Goal: Task Accomplishment & Management: Manage account settings

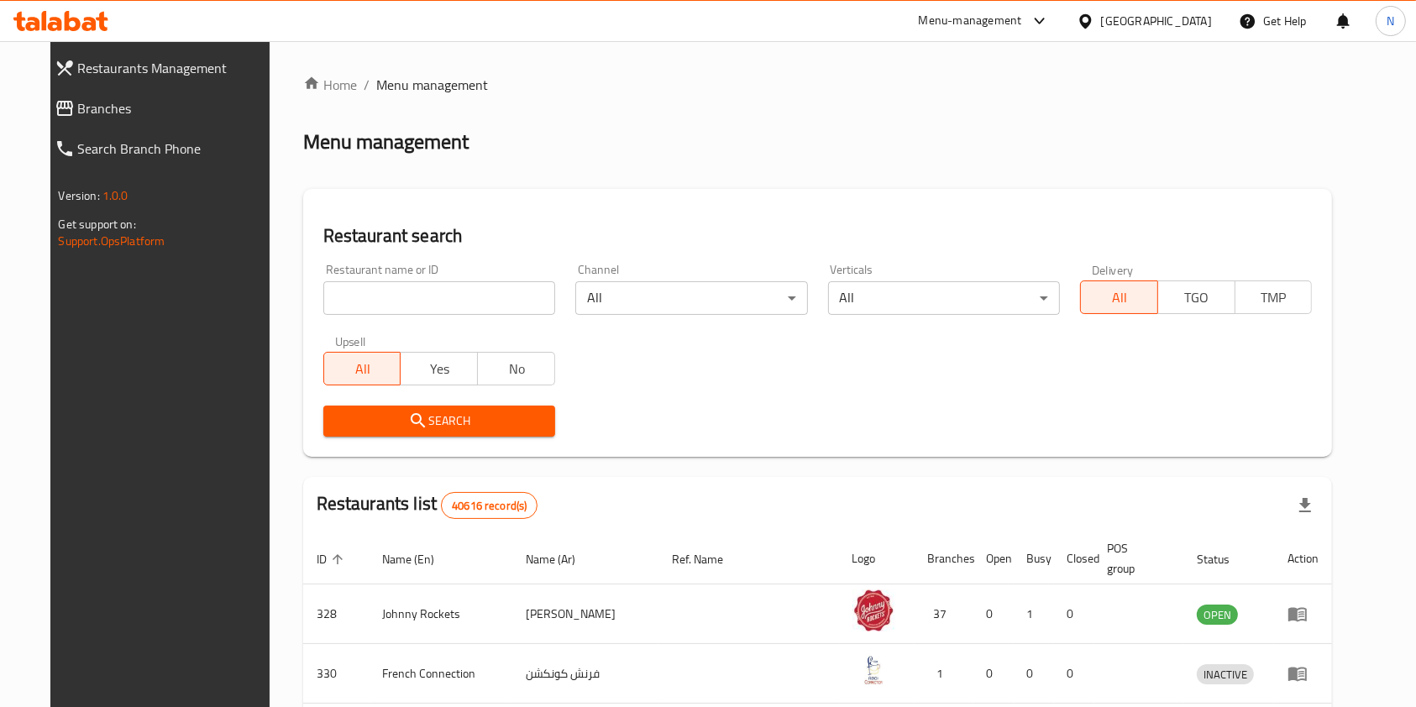
click at [485, 312] on input "search" at bounding box center [439, 298] width 232 height 34
type input "[PERSON_NAME]"
click at [477, 423] on span "Search" at bounding box center [439, 421] width 205 height 21
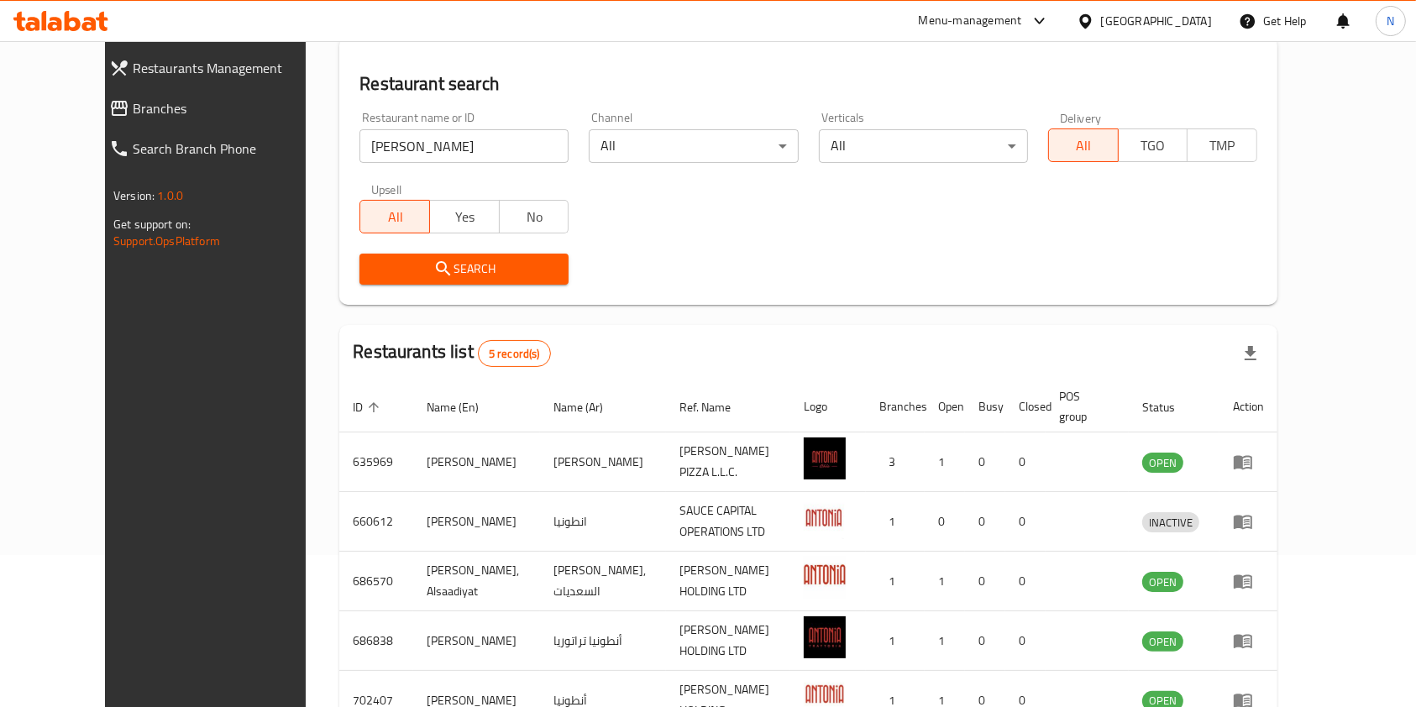
scroll to position [244, 0]
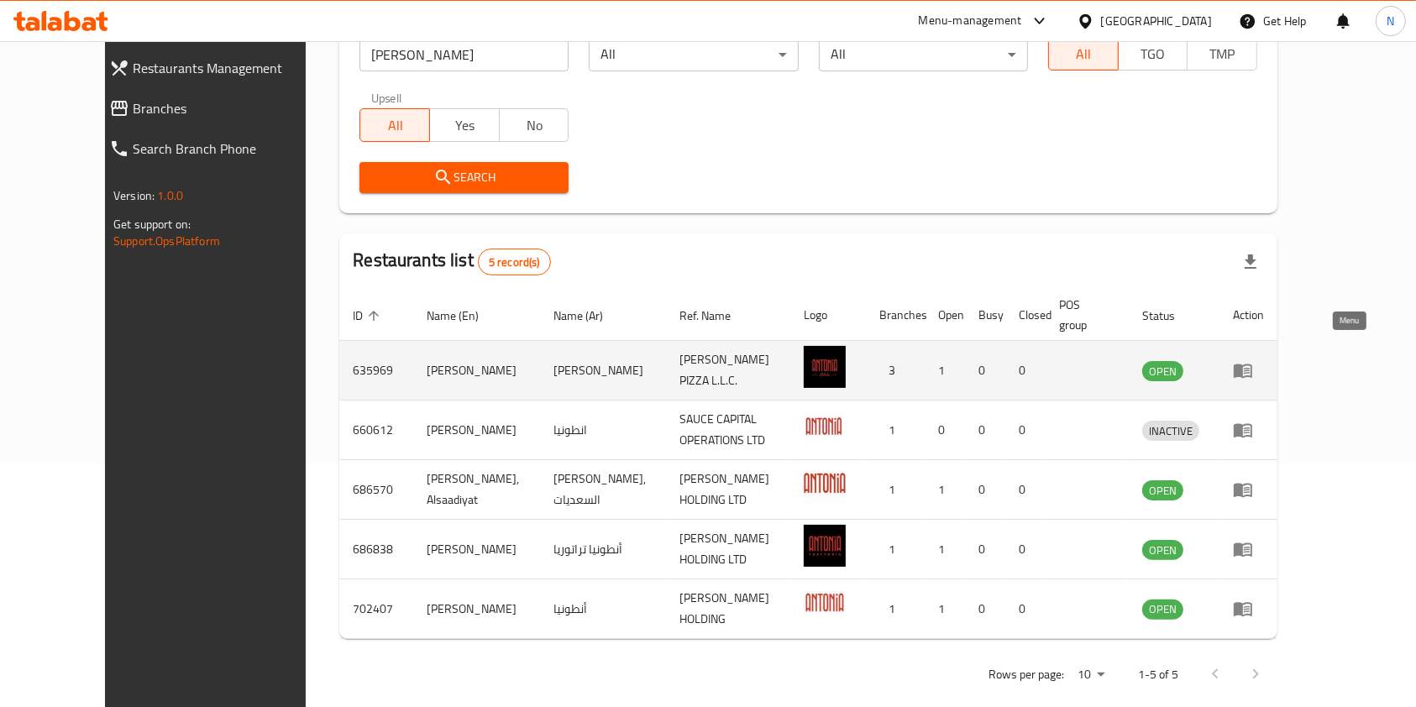
click at [1250, 368] on icon "enhanced table" at bounding box center [1247, 371] width 6 height 7
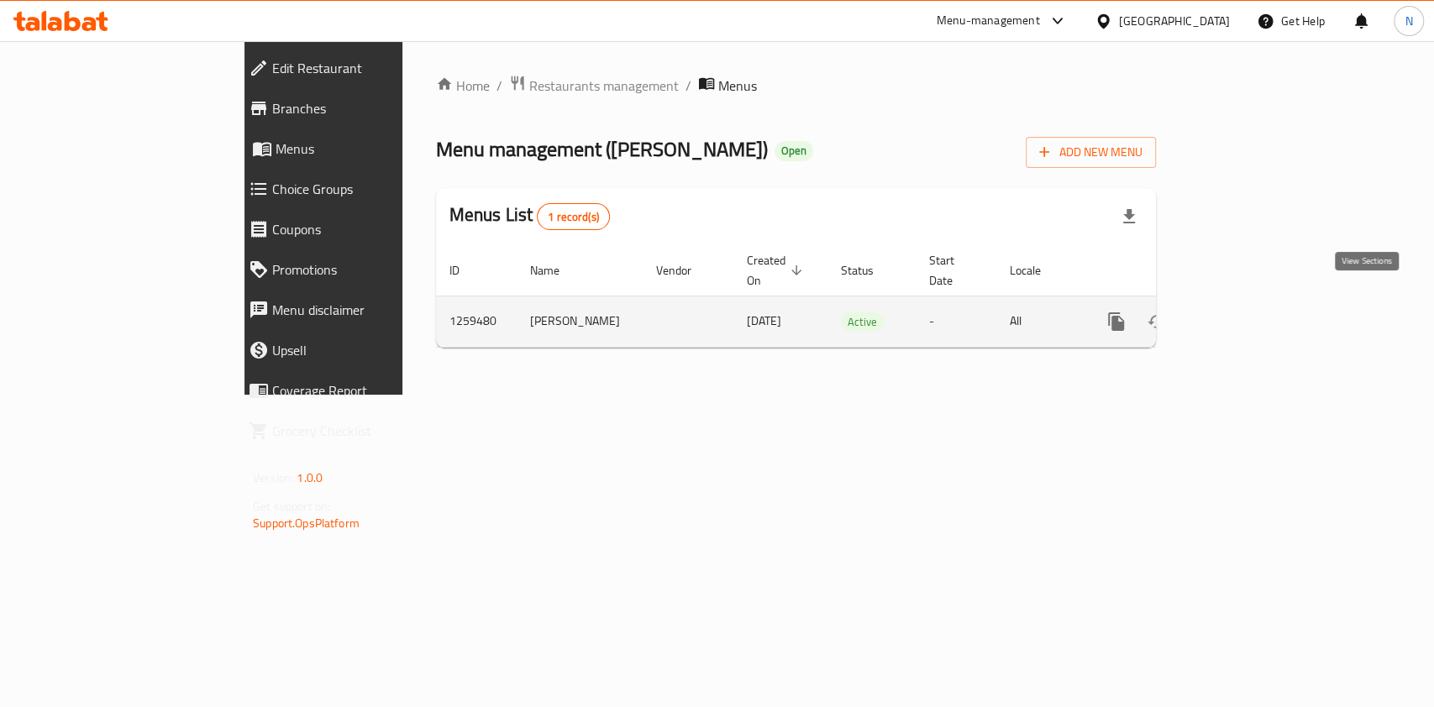
click at [1247, 312] on icon "enhanced table" at bounding box center [1237, 322] width 20 height 20
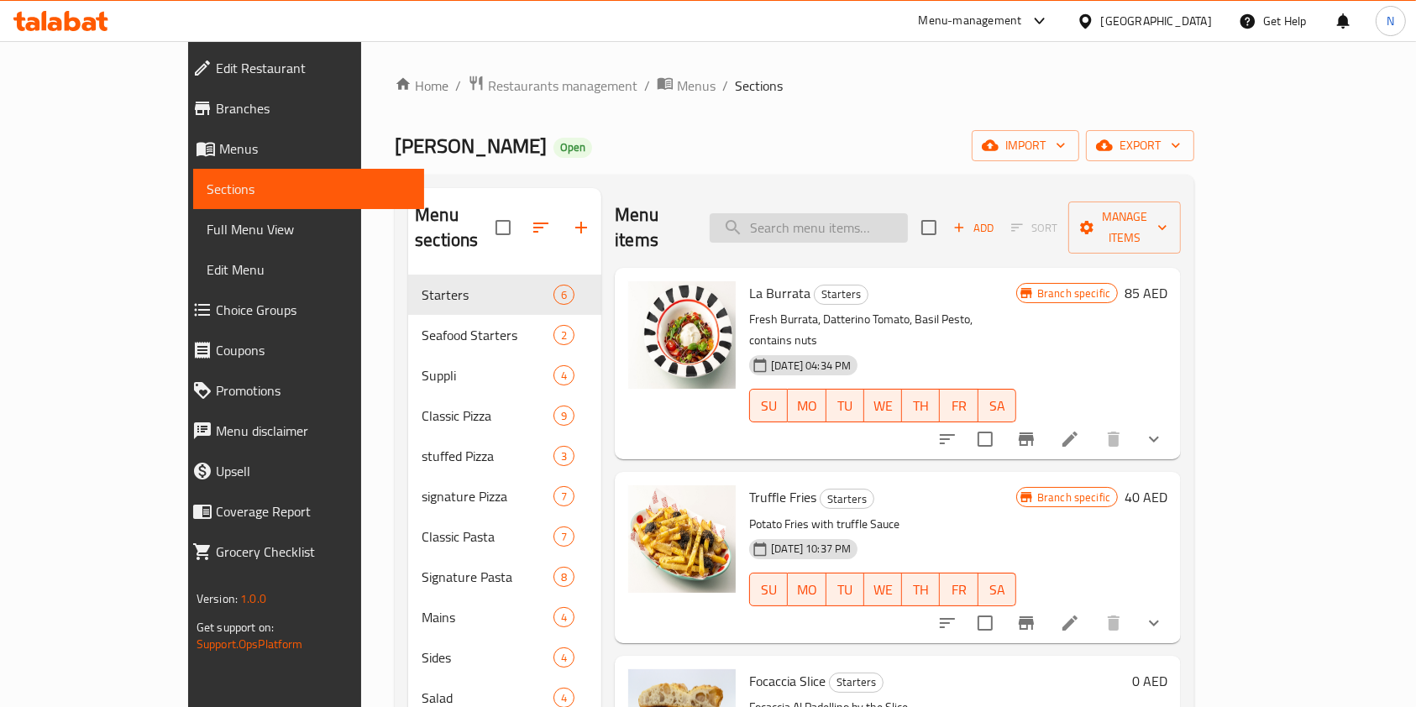
click at [839, 225] on input "search" at bounding box center [809, 227] width 198 height 29
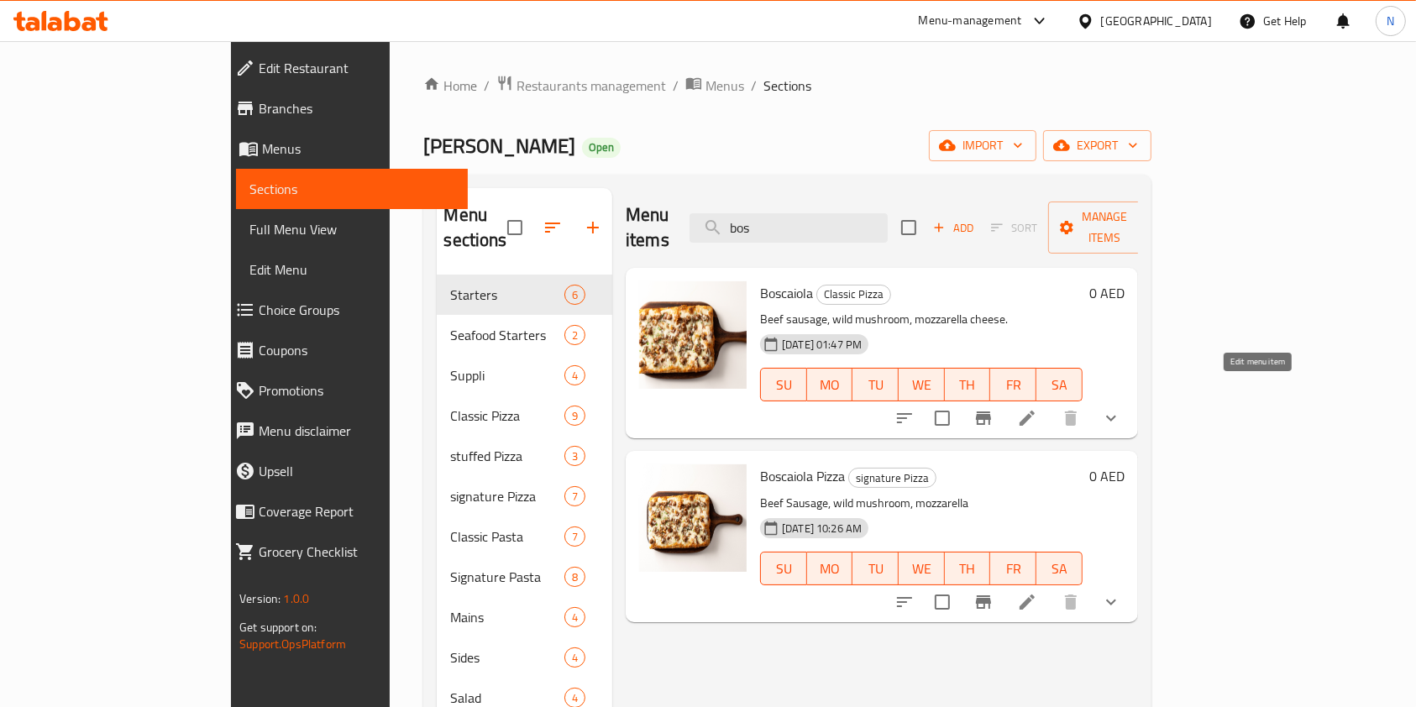
type input "bos"
click at [1037, 408] on icon at bounding box center [1027, 418] width 20 height 20
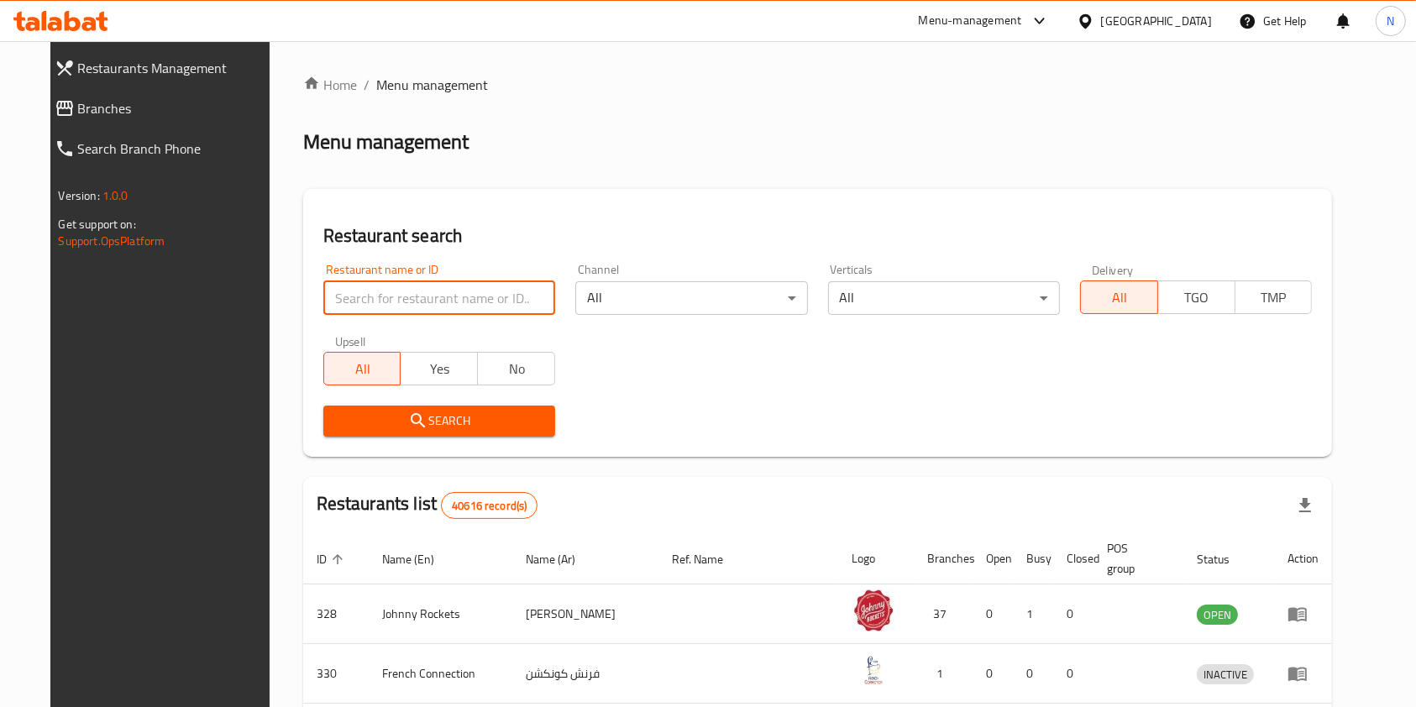
click at [427, 295] on input "search" at bounding box center [439, 298] width 232 height 34
type input "[PERSON_NAME]"
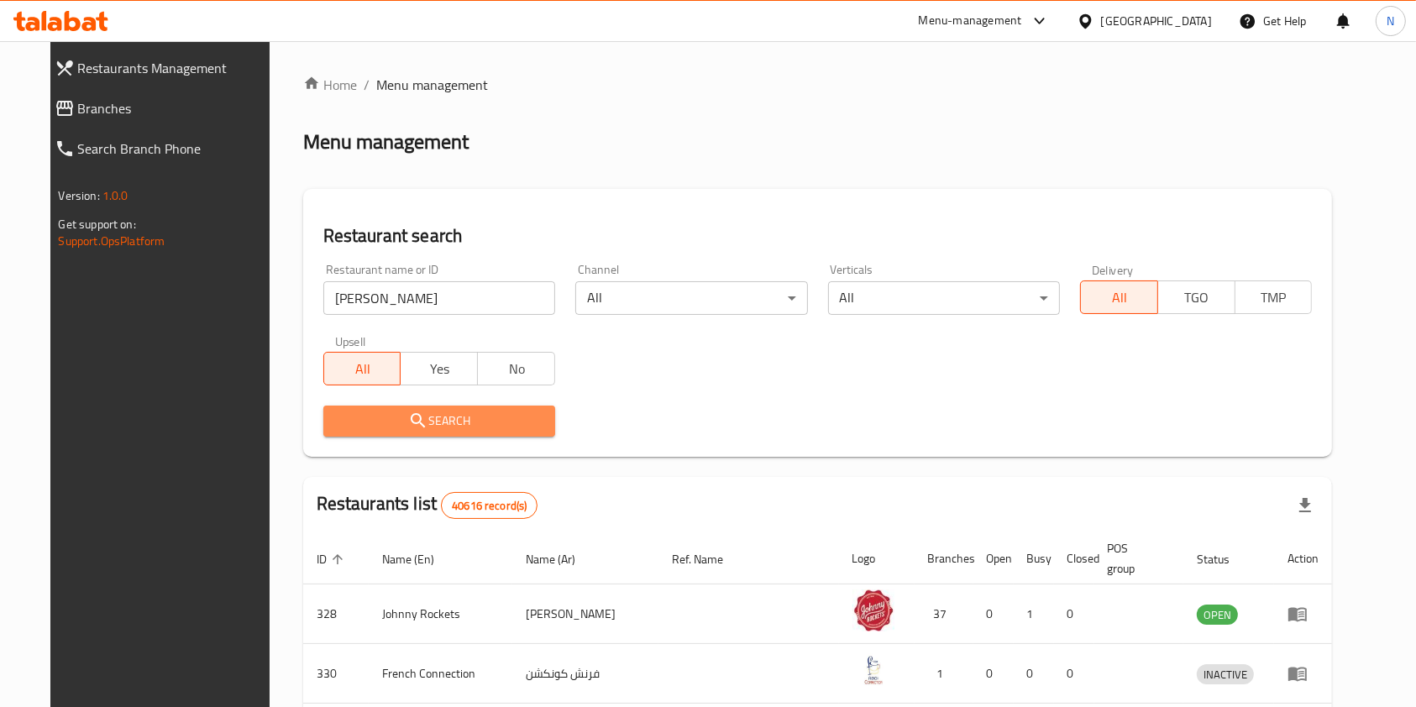
click at [472, 427] on button "Search" at bounding box center [439, 421] width 232 height 31
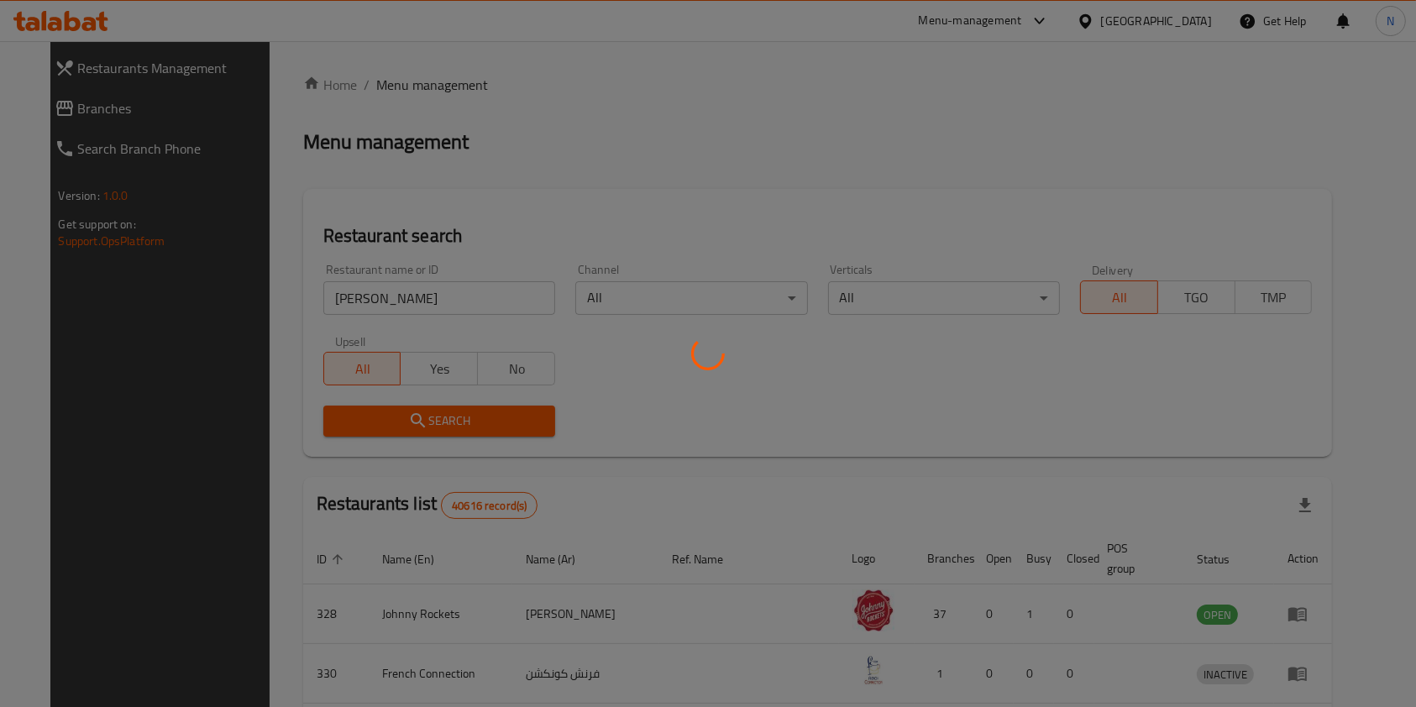
click at [472, 427] on div at bounding box center [708, 353] width 1416 height 707
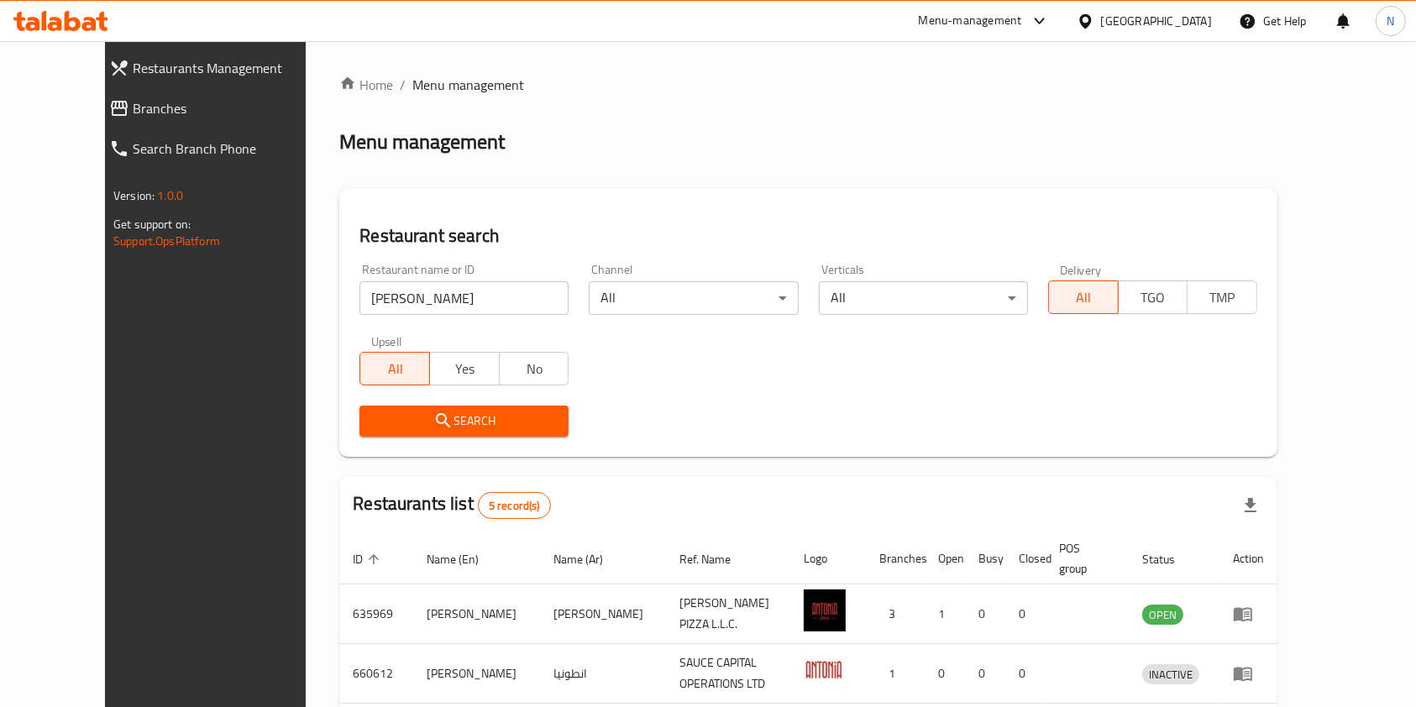
scroll to position [208, 0]
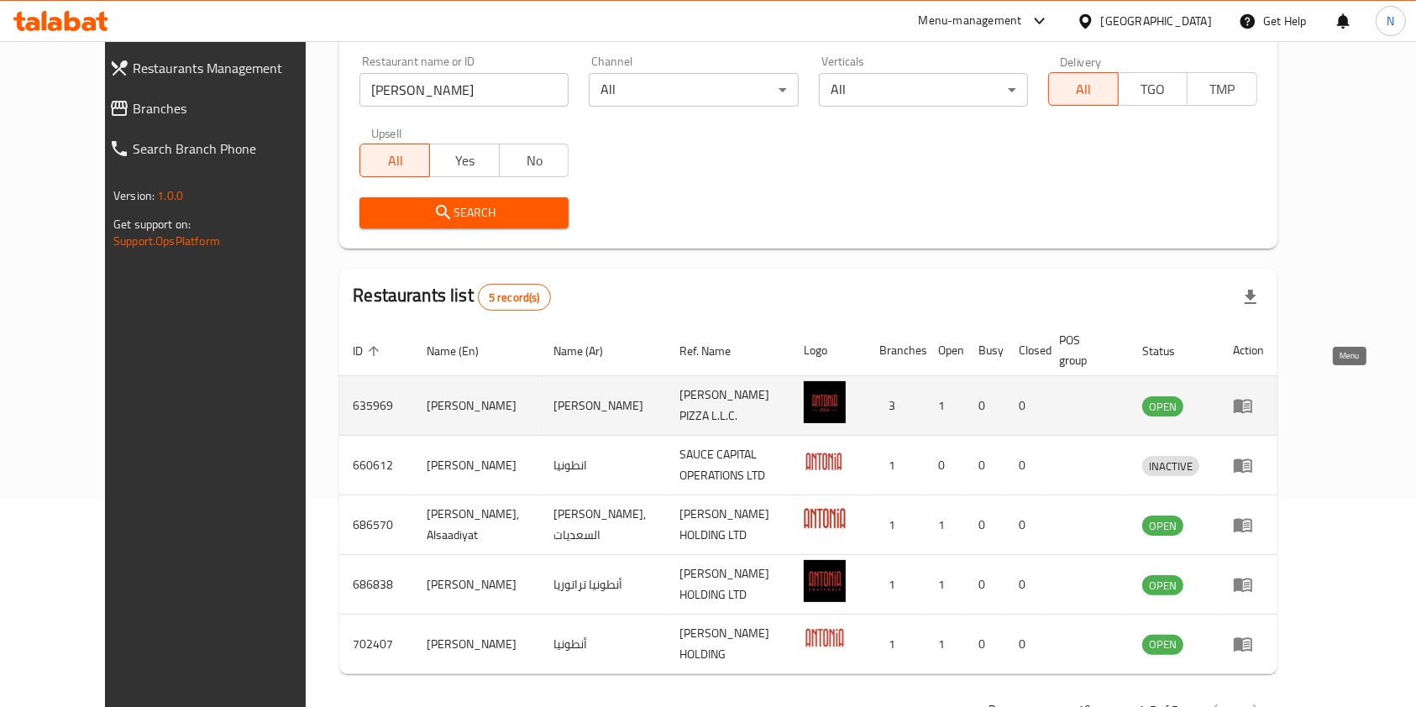
click at [1252, 400] on icon "enhanced table" at bounding box center [1243, 407] width 18 height 14
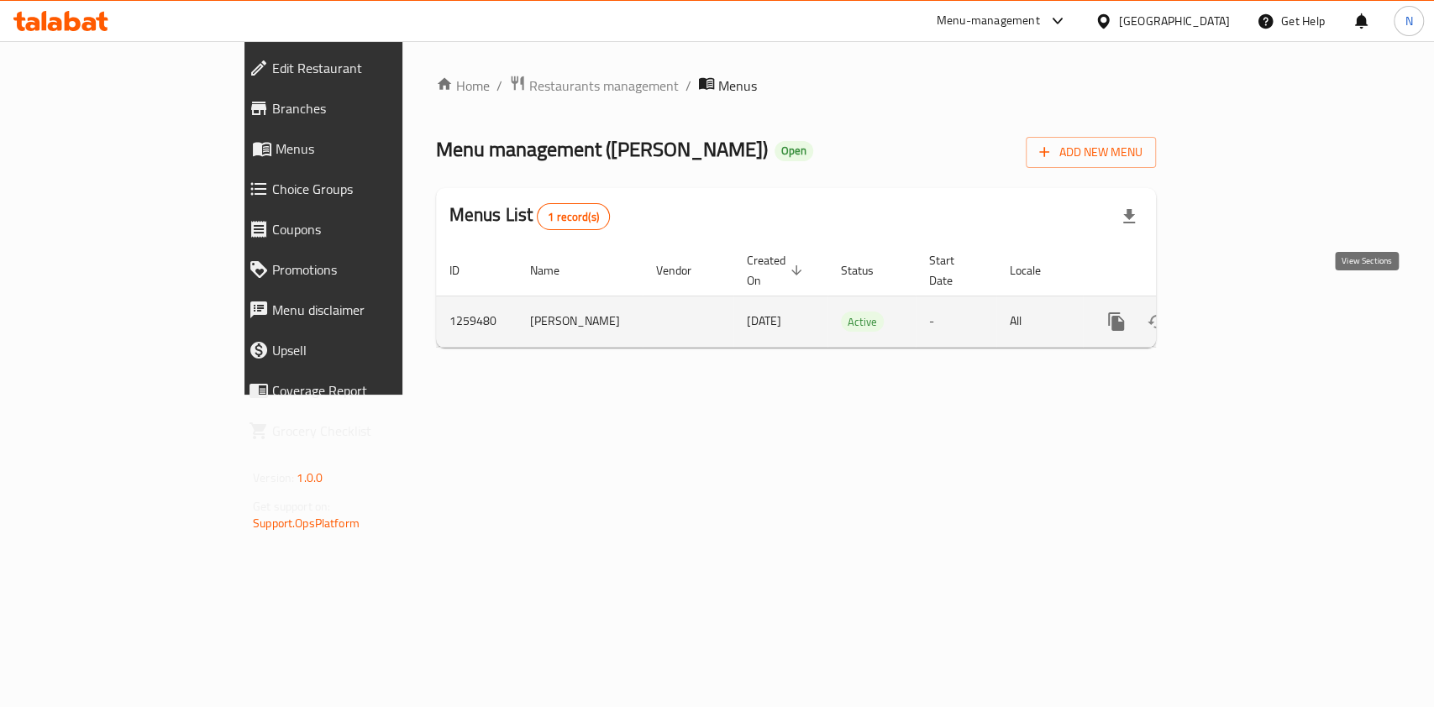
click at [1257, 309] on link "enhanced table" at bounding box center [1237, 322] width 40 height 40
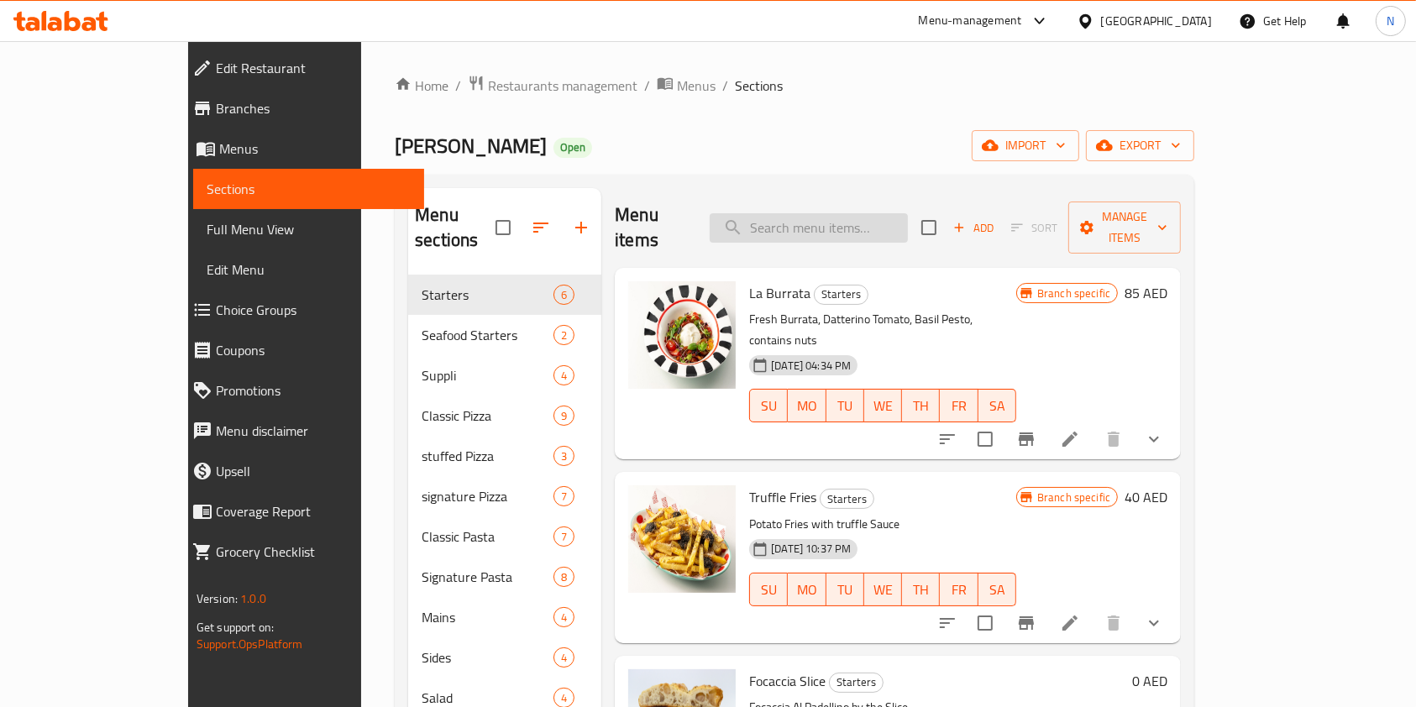
click at [826, 217] on input "search" at bounding box center [809, 227] width 198 height 29
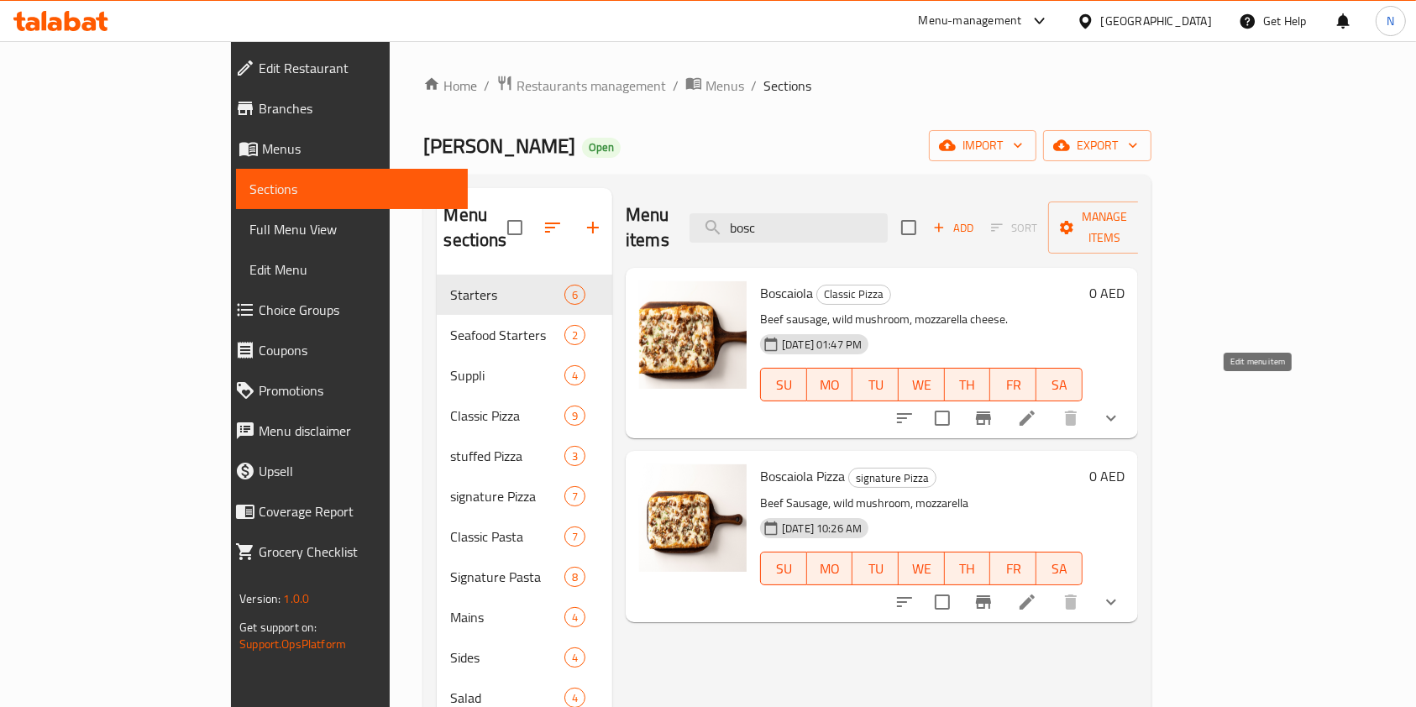
type input "bosc"
click at [1035, 411] on icon at bounding box center [1027, 418] width 15 height 15
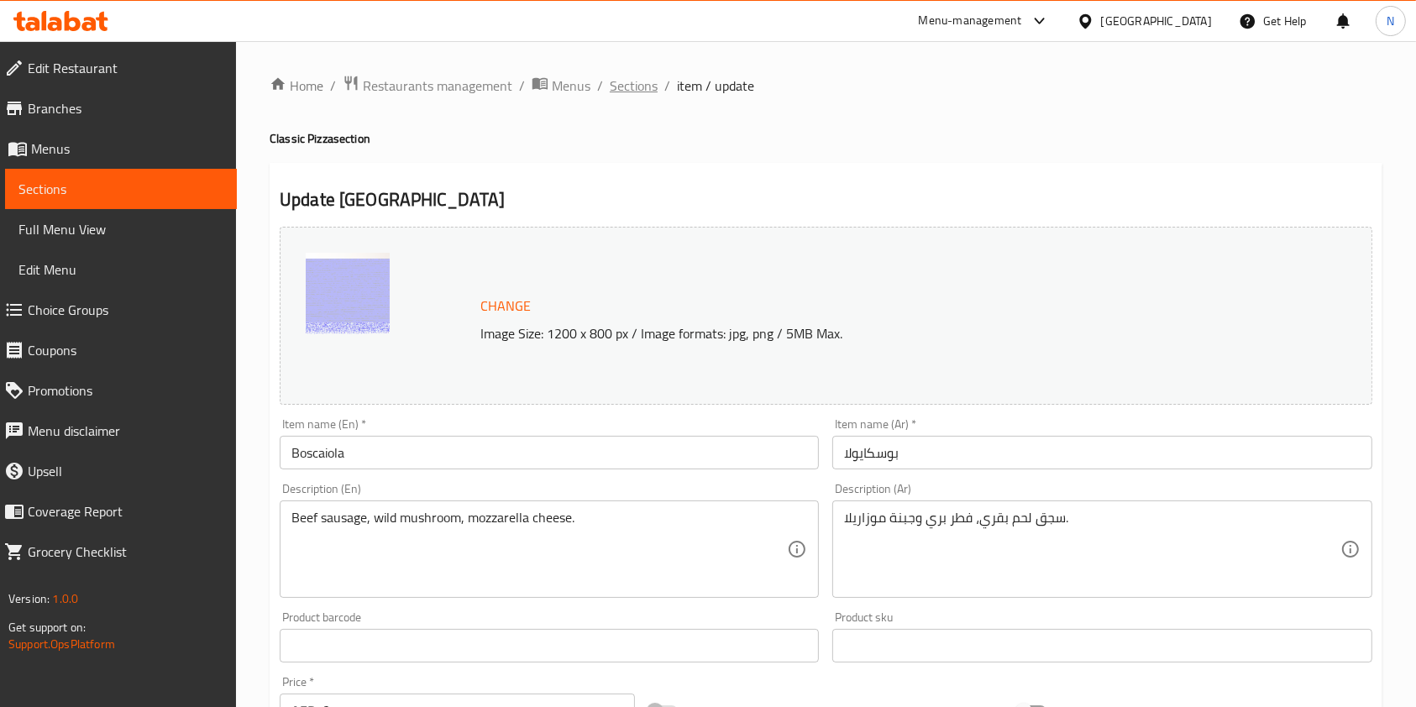
click at [627, 82] on span "Sections" at bounding box center [634, 86] width 48 height 20
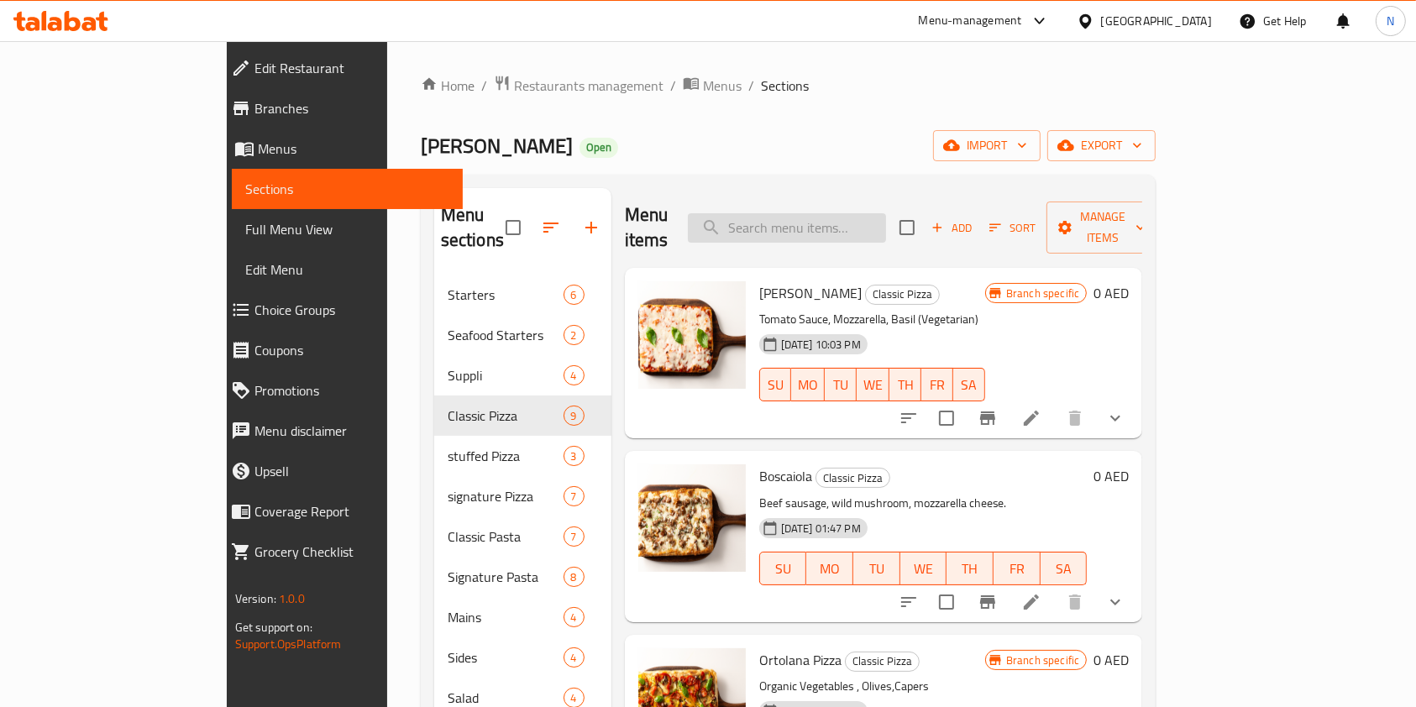
click at [832, 213] on input "search" at bounding box center [787, 227] width 198 height 29
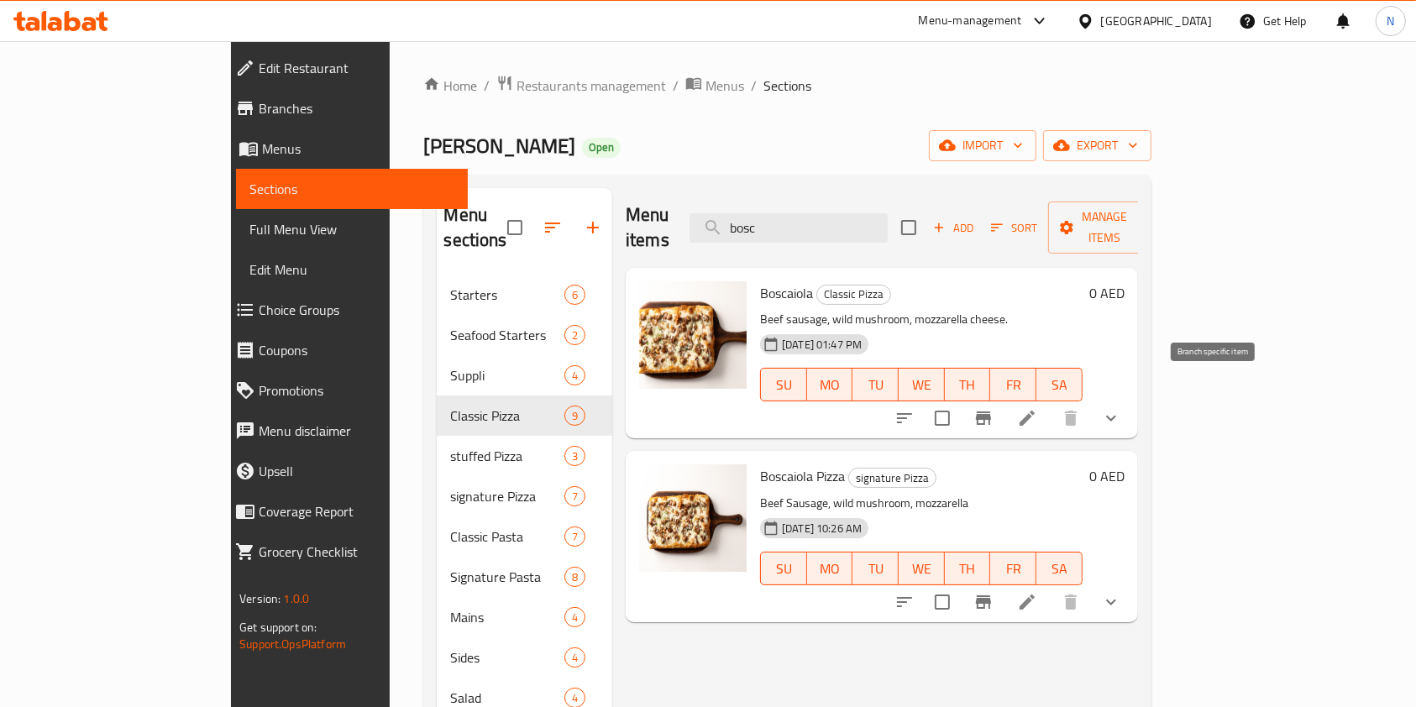
type input "bosc"
click at [991, 412] on icon "Branch-specific-item" at bounding box center [983, 418] width 15 height 13
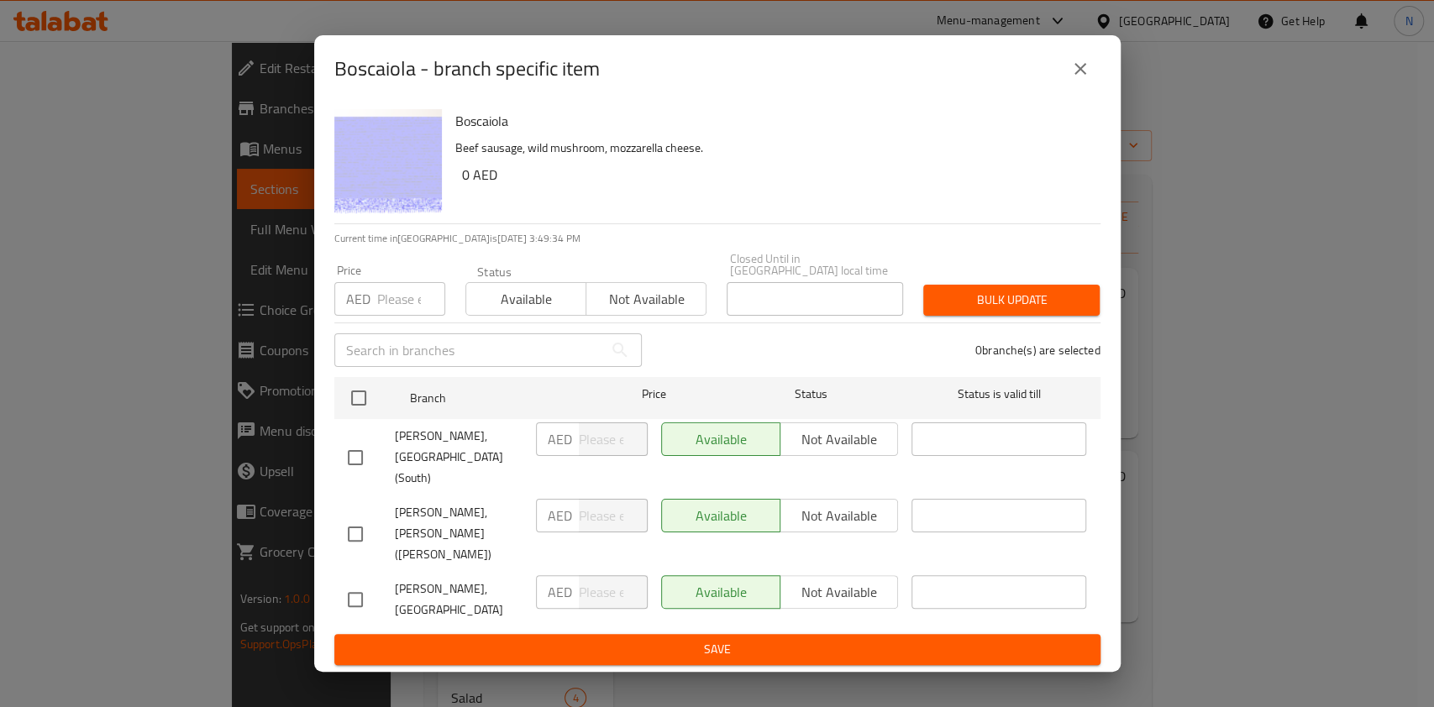
click at [1229, 233] on div "Boscaiola - branch specific item Boscaiola Beef sausage, wild mushroom, mozzare…" at bounding box center [717, 353] width 1434 height 707
click at [1089, 89] on button "close" at bounding box center [1080, 69] width 40 height 40
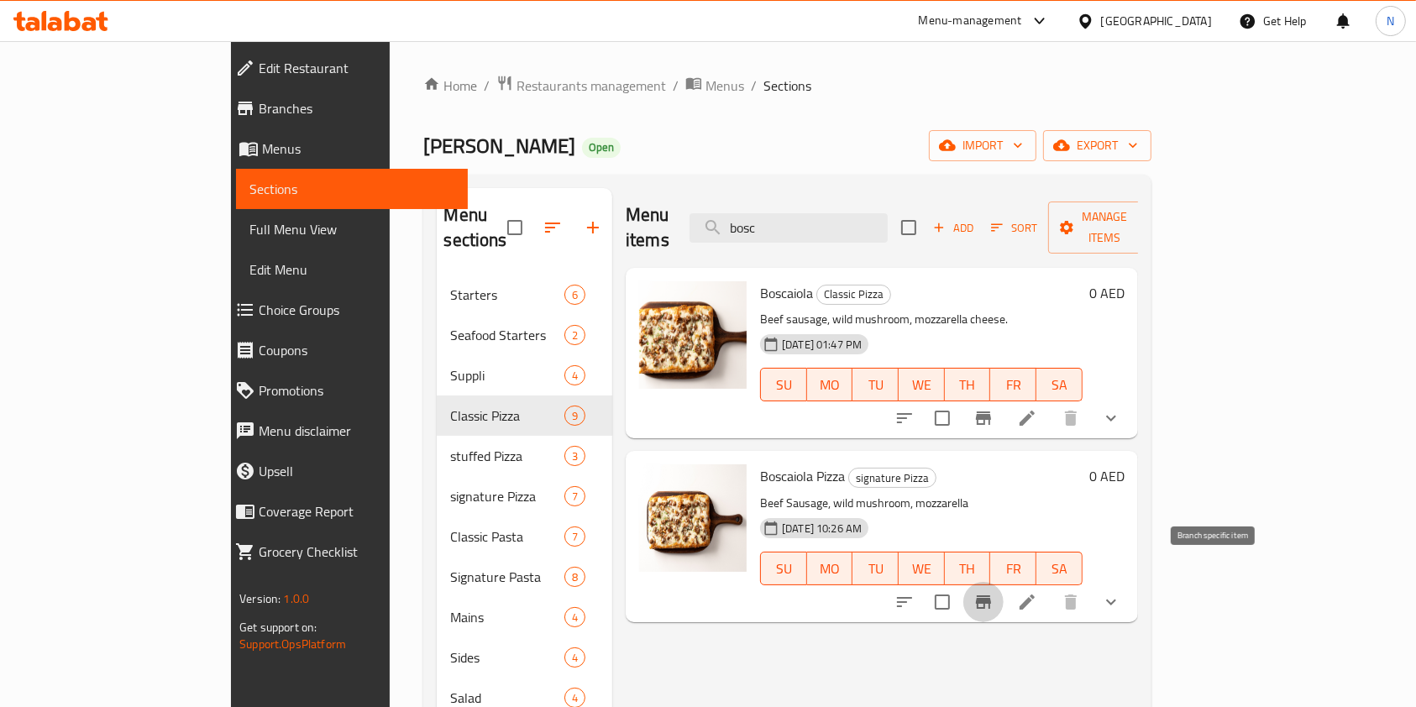
click at [991, 595] on icon "Branch-specific-item" at bounding box center [983, 601] width 15 height 13
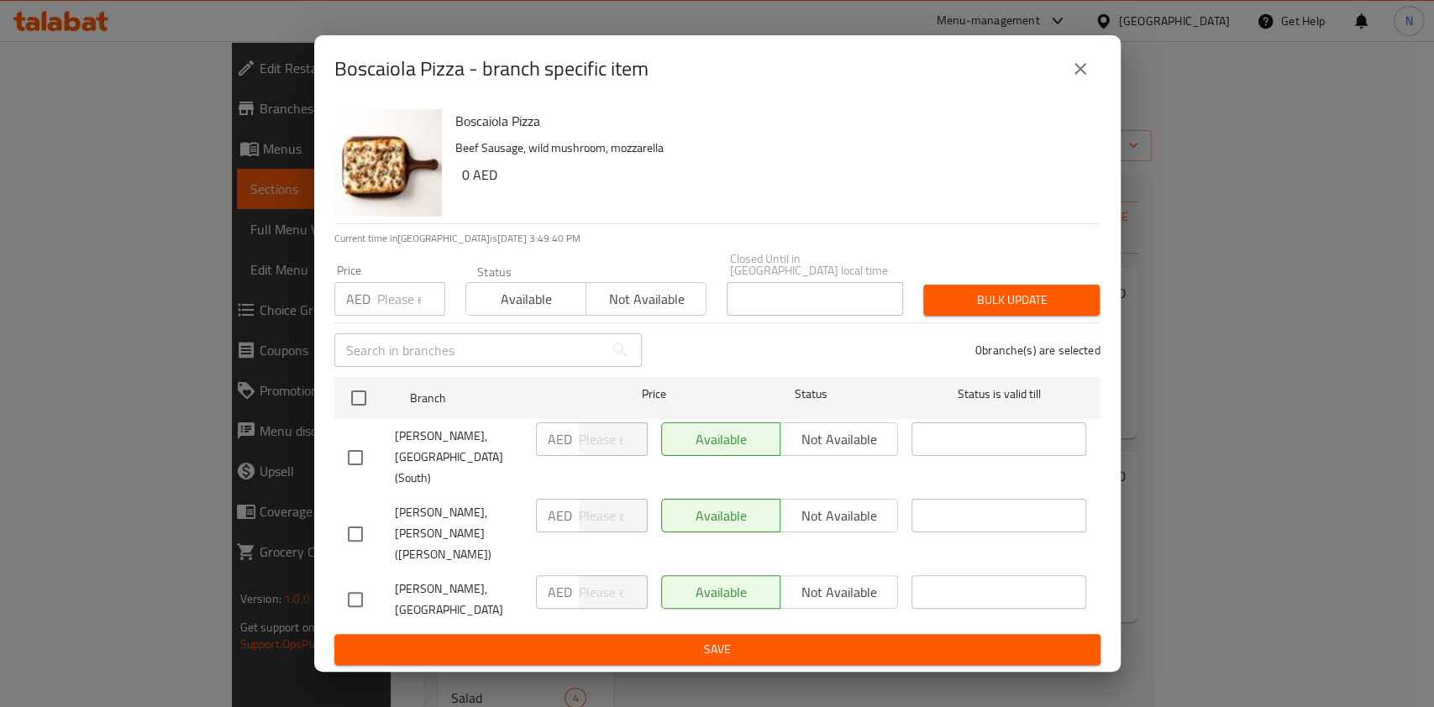
click at [356, 582] on input "checkbox" at bounding box center [355, 599] width 35 height 35
checkbox input "true"
click at [826, 580] on span "Not available" at bounding box center [839, 592] width 105 height 24
click at [770, 639] on span "Save" at bounding box center [717, 649] width 739 height 21
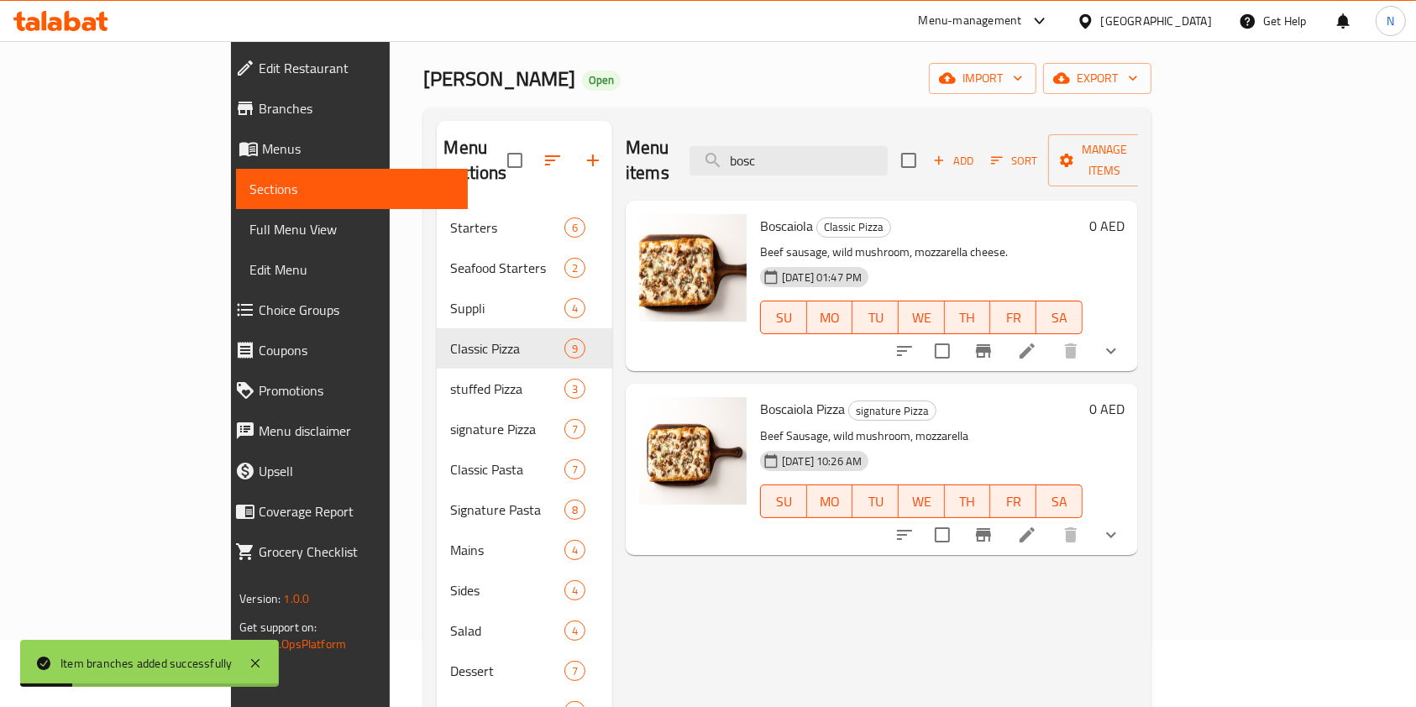
scroll to position [71, 0]
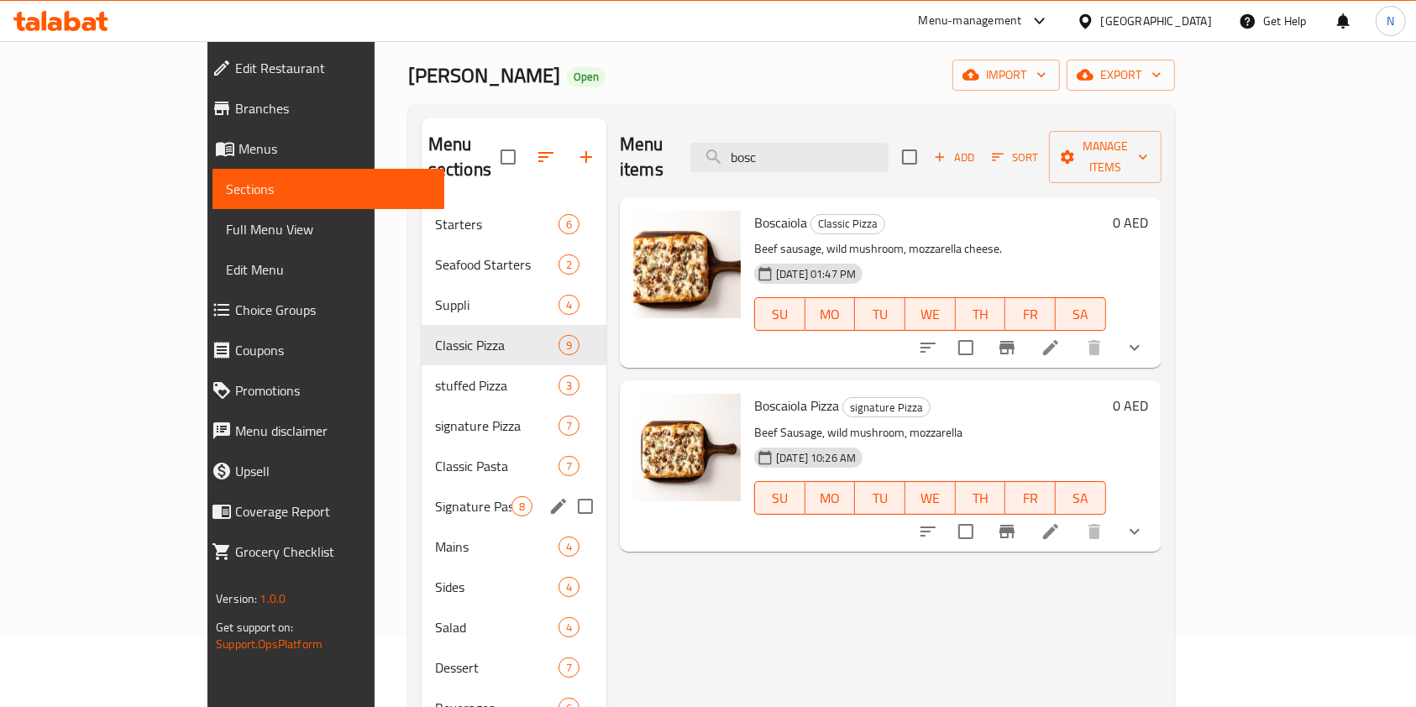
click at [422, 496] on div "Signature Pasta 8" at bounding box center [514, 506] width 185 height 40
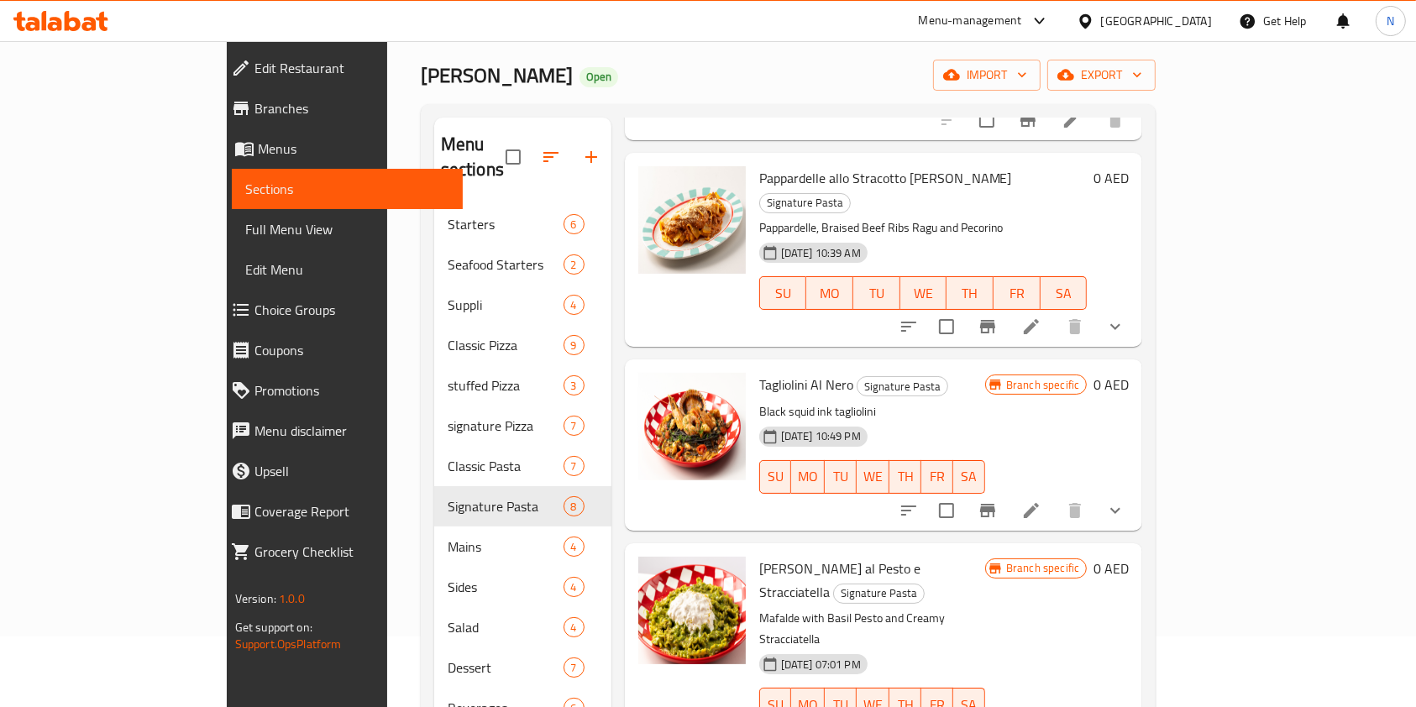
scroll to position [235, 0]
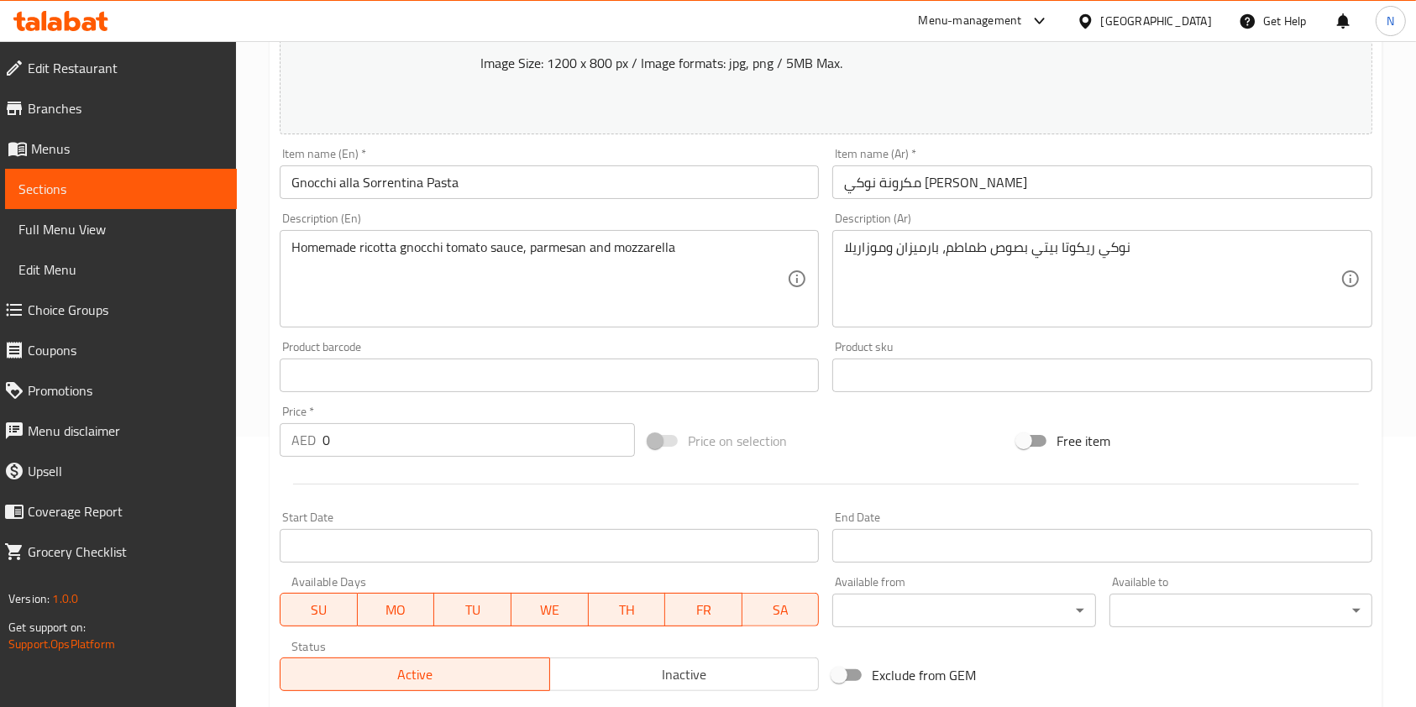
scroll to position [276, 0]
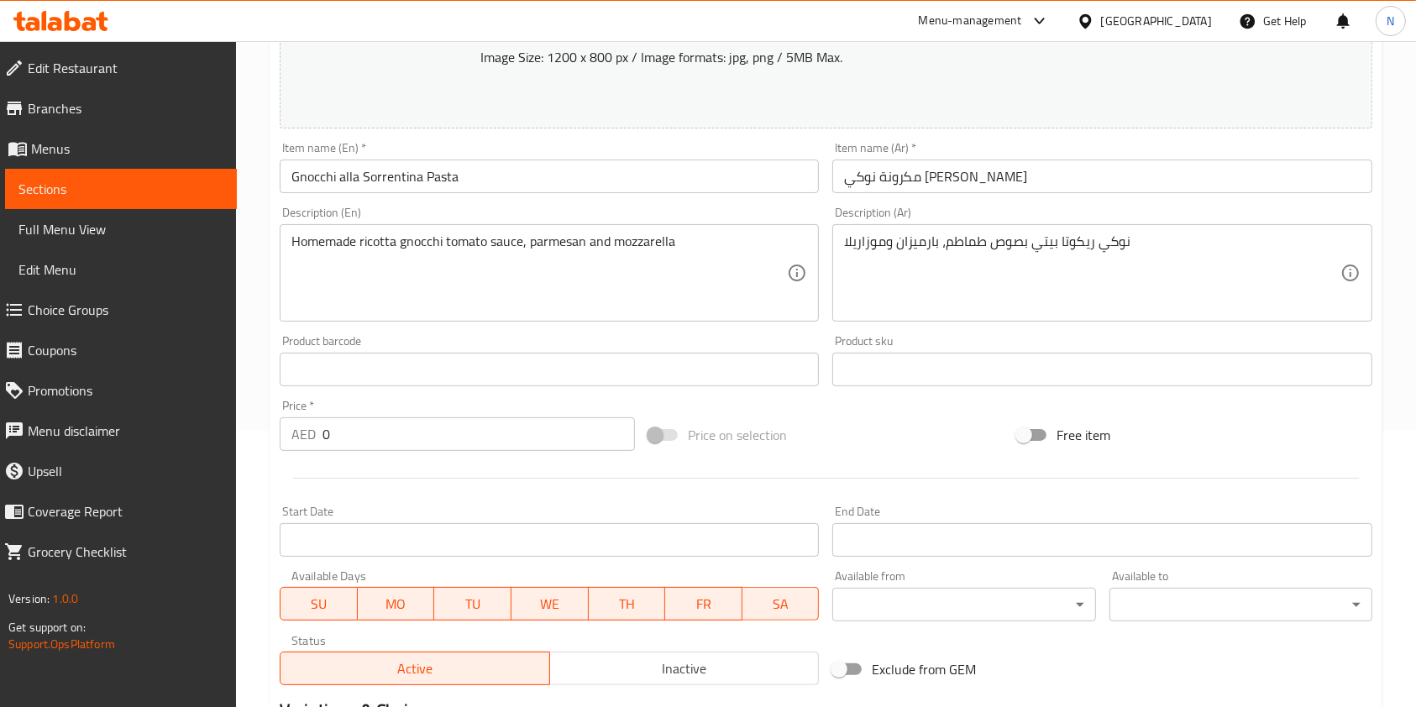
drag, startPoint x: 417, startPoint y: 423, endPoint x: 422, endPoint y: 433, distance: 11.3
click at [418, 427] on input "0" at bounding box center [479, 434] width 312 height 34
click at [422, 436] on input "0" at bounding box center [479, 434] width 312 height 34
type input "0"
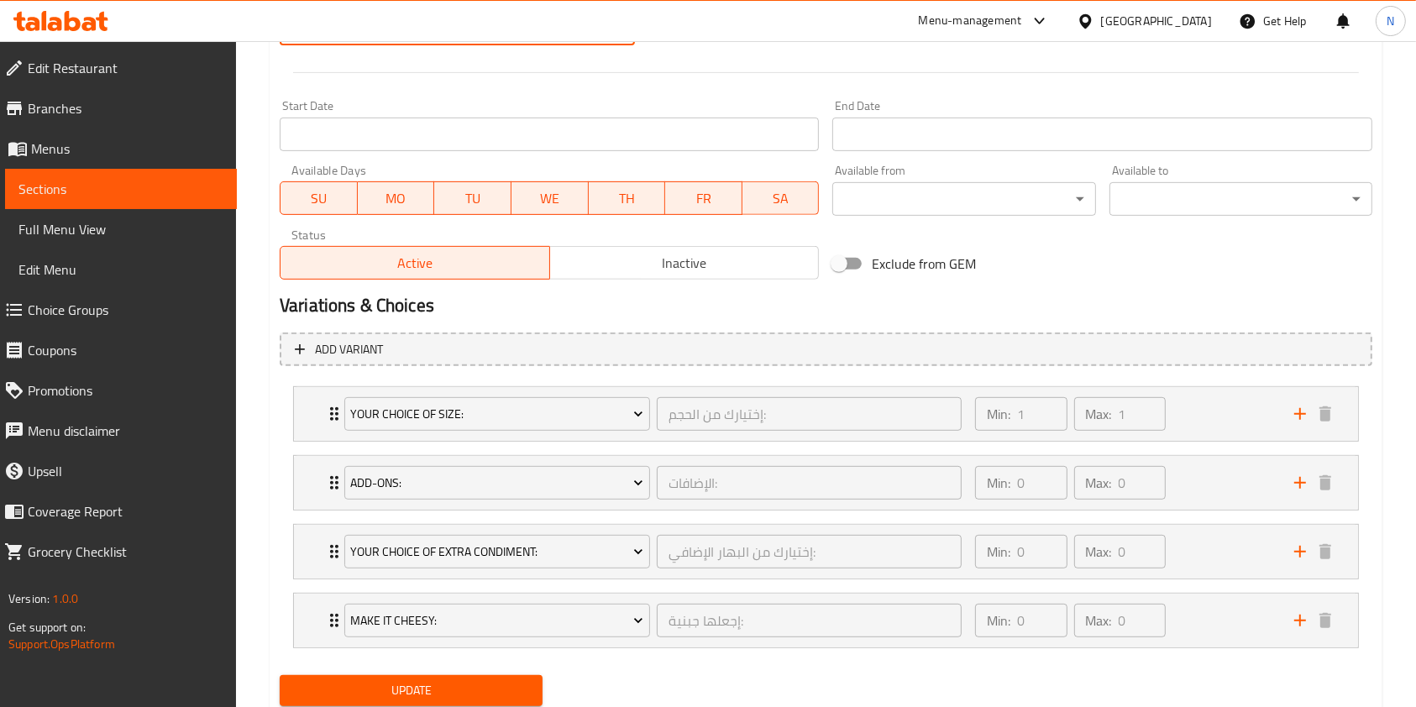
scroll to position [737, 0]
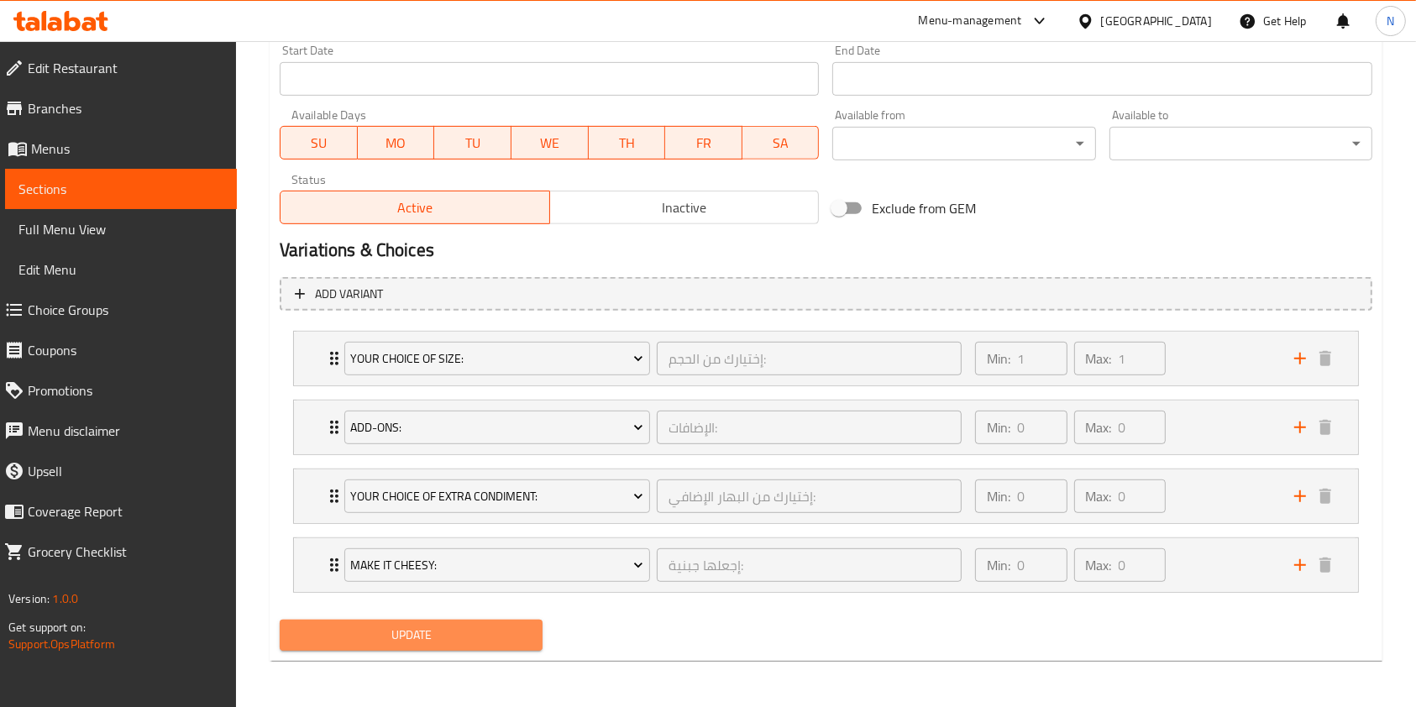
click at [421, 642] on span "Update" at bounding box center [411, 635] width 236 height 21
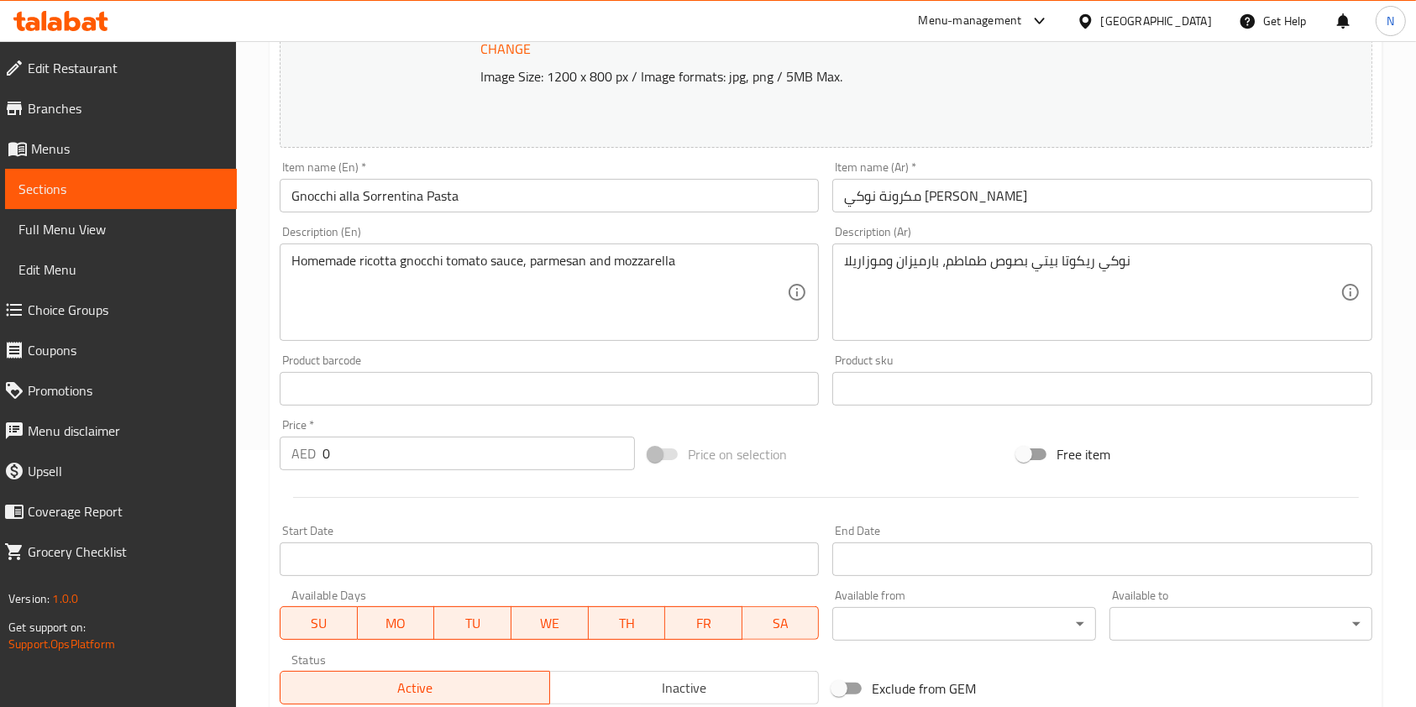
scroll to position [260, 0]
click at [375, 454] on input "0" at bounding box center [479, 451] width 312 height 34
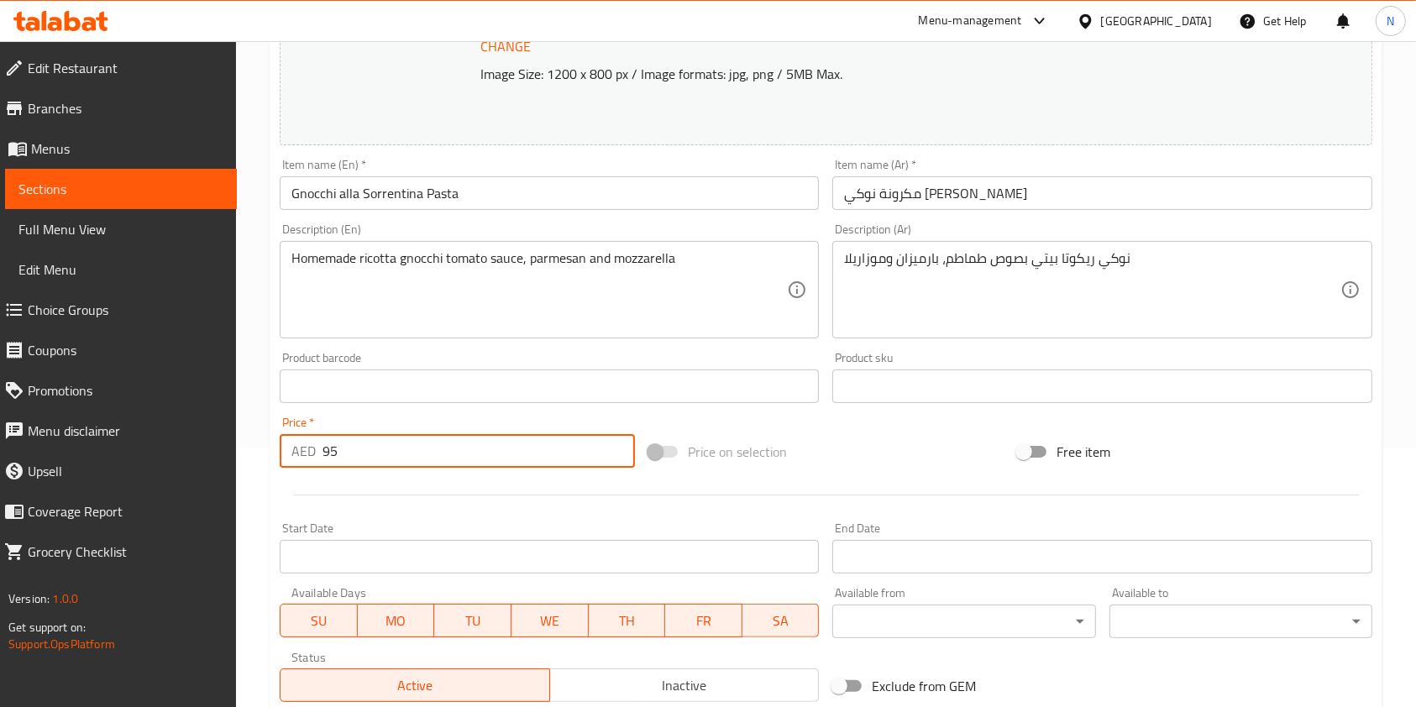
scroll to position [737, 0]
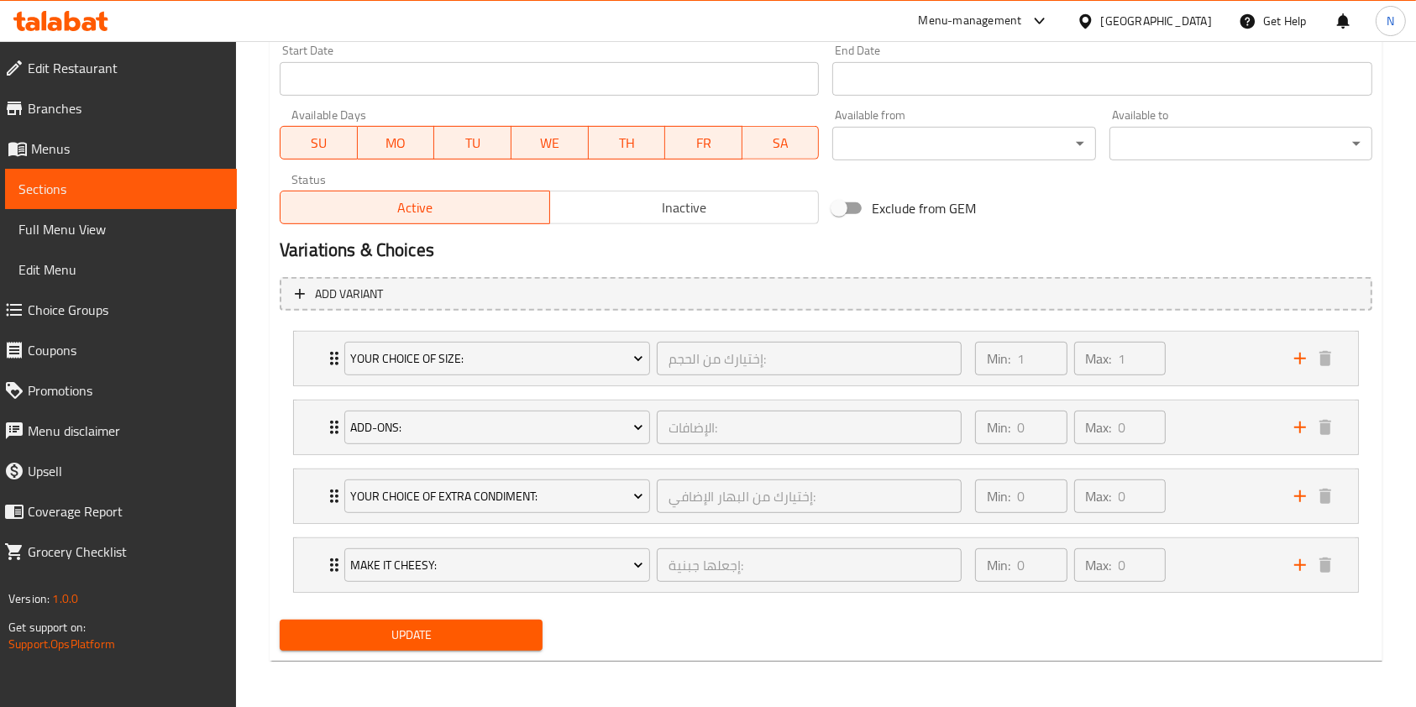
type input "95"
click at [450, 639] on span "Update" at bounding box center [411, 635] width 236 height 21
click at [419, 630] on span "Update" at bounding box center [411, 635] width 236 height 21
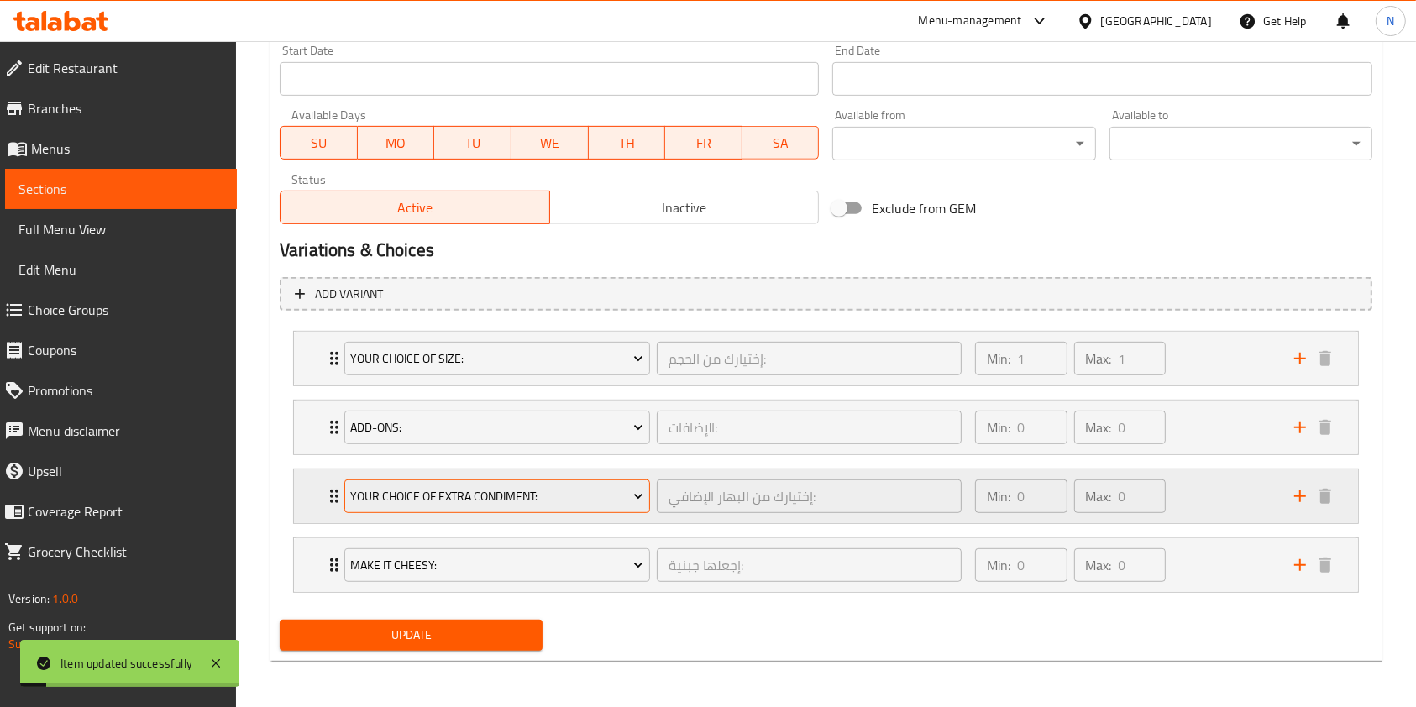
scroll to position [0, 0]
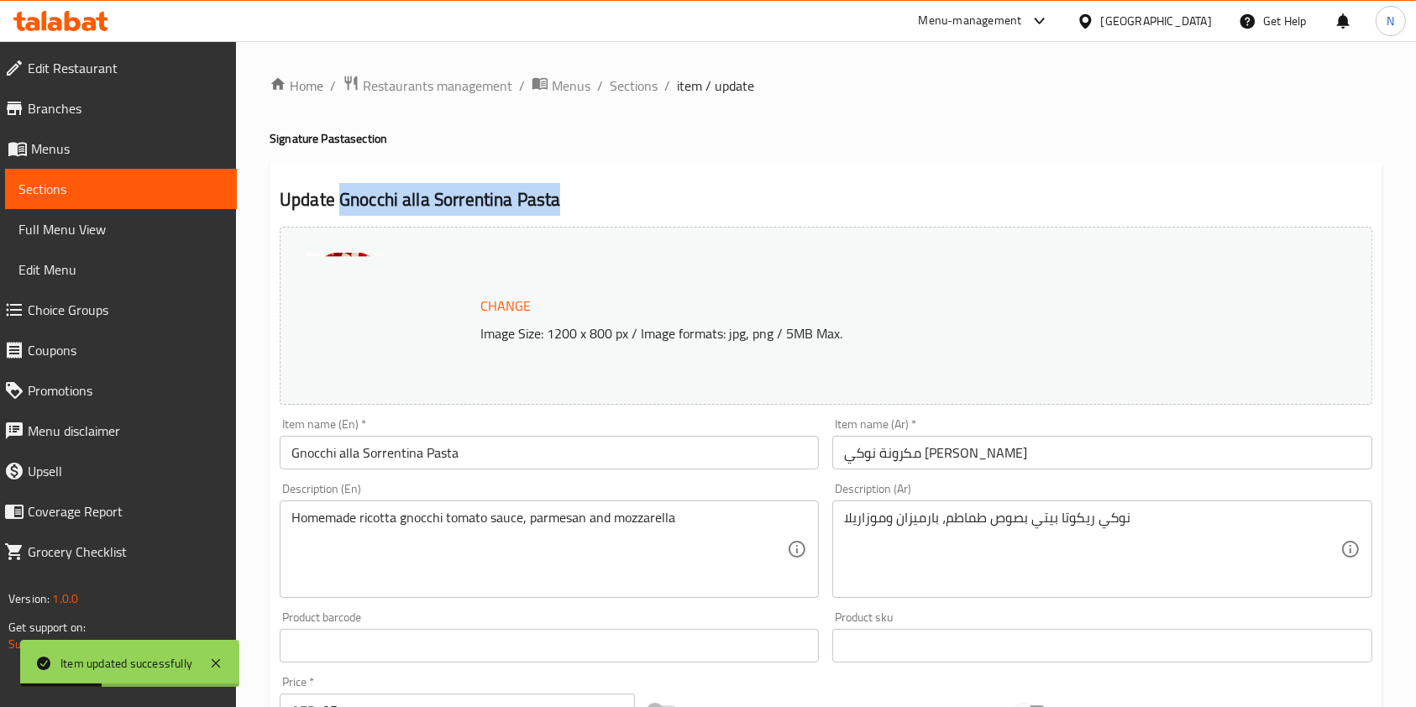
drag, startPoint x: 562, startPoint y: 198, endPoint x: 339, endPoint y: 191, distance: 222.7
click at [339, 191] on h2 "Update Gnocchi alla Sorrentina Pasta" at bounding box center [826, 199] width 1093 height 25
copy h2 "Gnocchi alla Sorrentina Pasta"
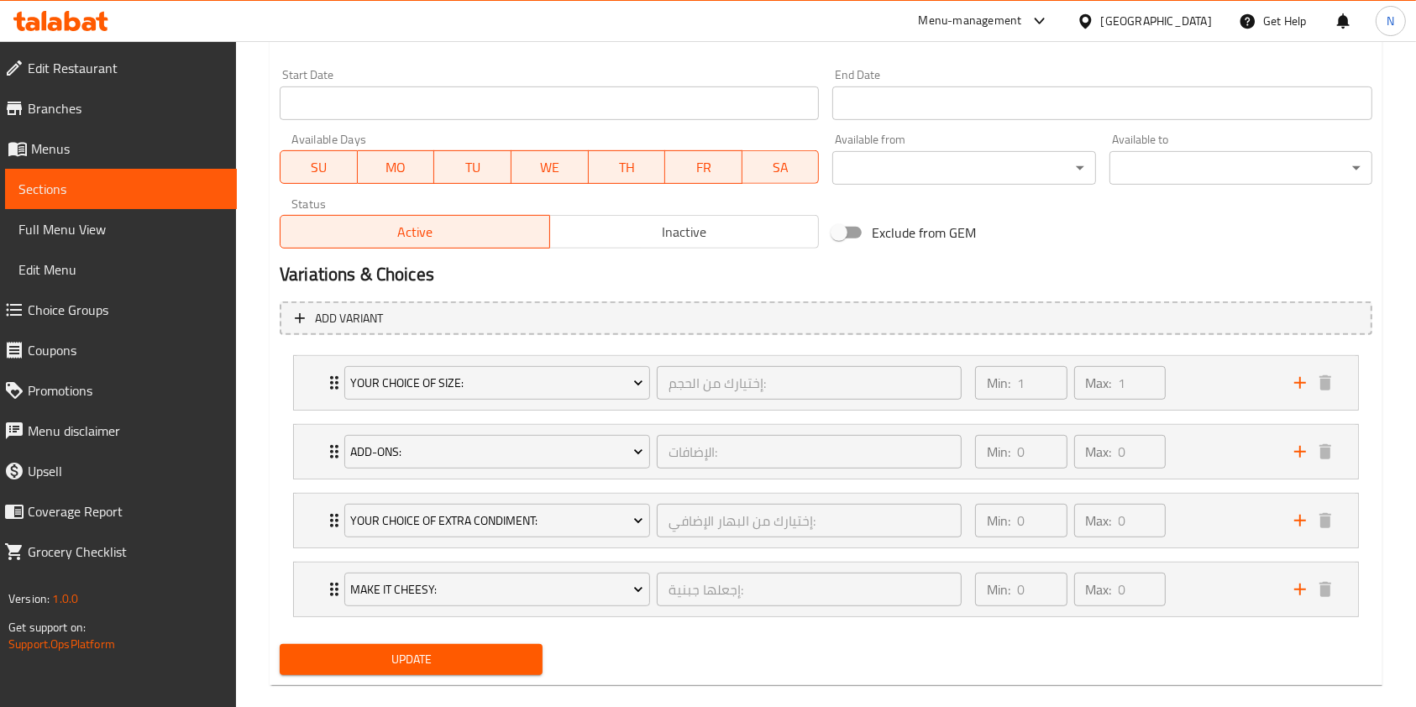
scroll to position [737, 0]
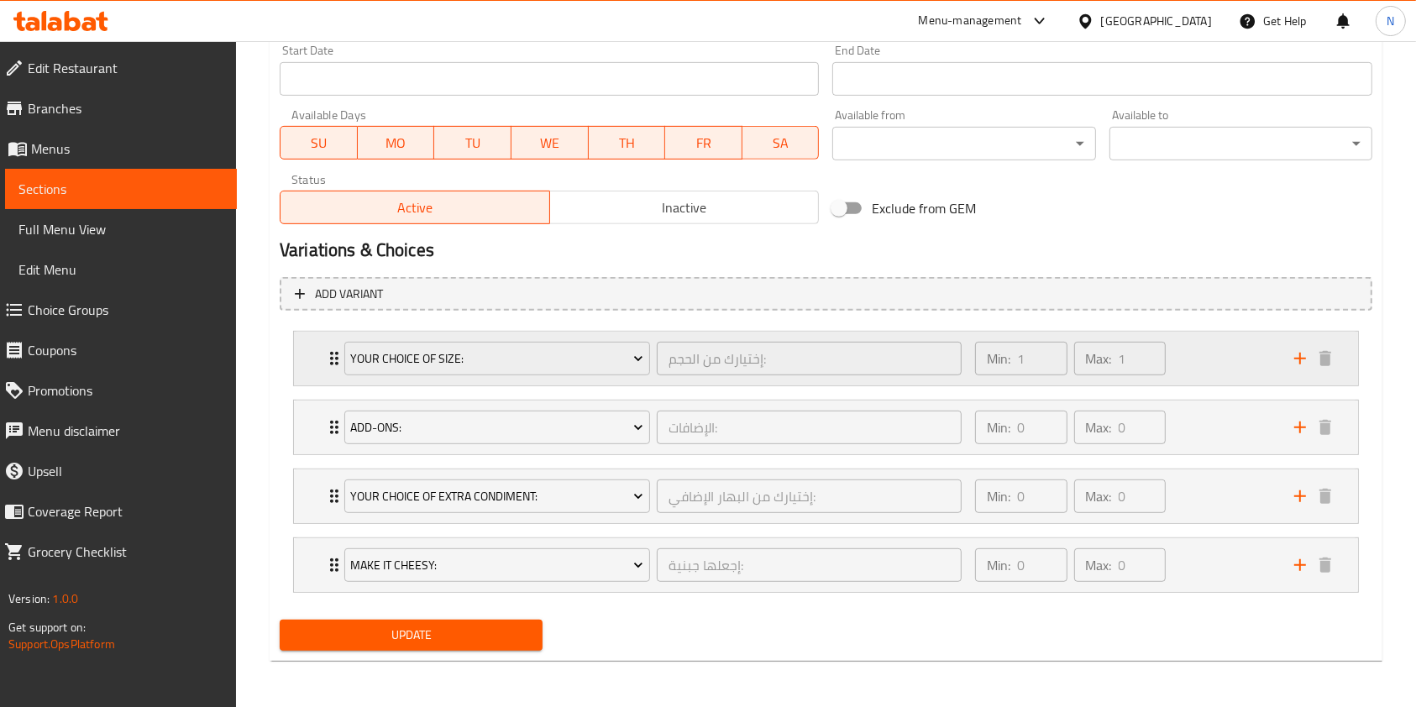
click at [1229, 378] on div "Min: 1 ​ Max: 1 ​" at bounding box center [1124, 359] width 319 height 54
